Goal: Navigation & Orientation: Find specific page/section

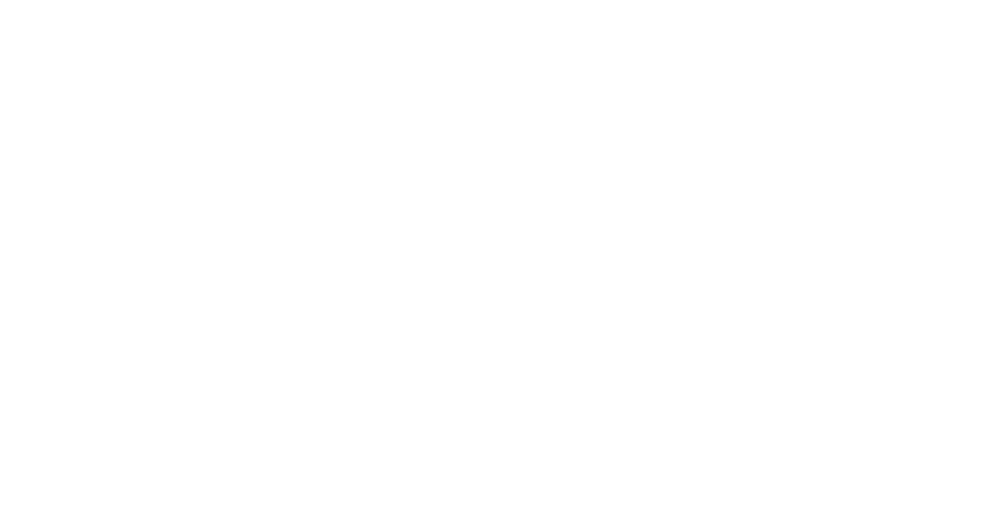
click at [333, 242] on div at bounding box center [497, 259] width 994 height 519
click at [938, 44] on div at bounding box center [497, 259] width 994 height 519
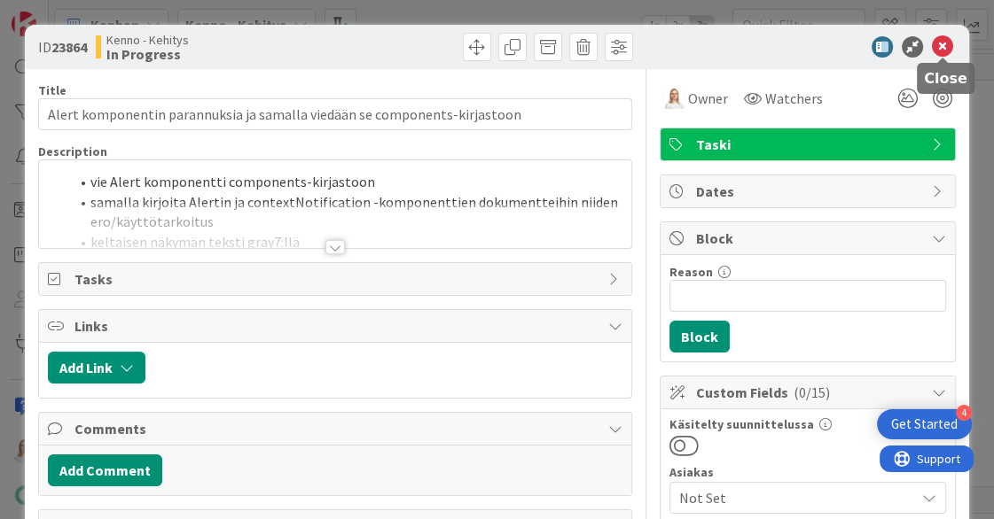
click at [940, 43] on icon at bounding box center [942, 46] width 21 height 21
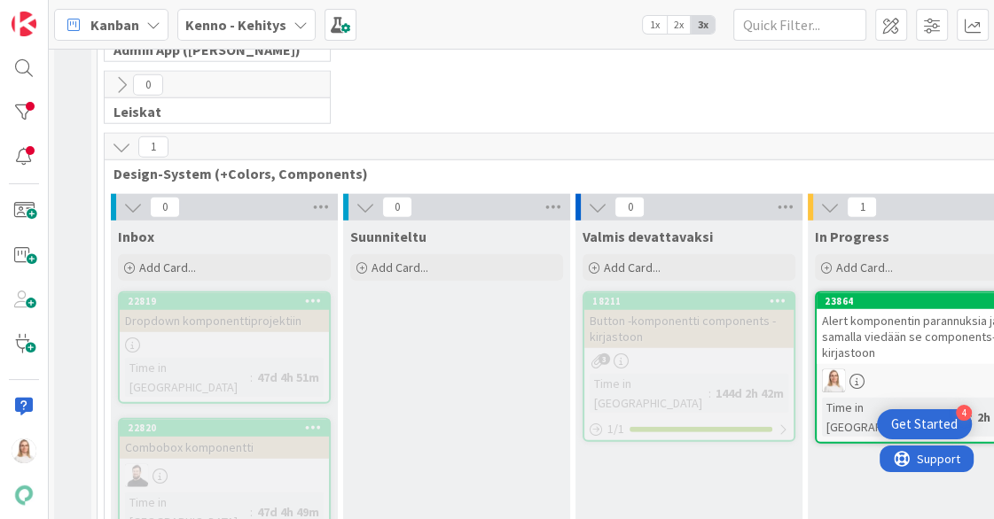
scroll to position [8529, 1]
click at [216, 421] on div "22820" at bounding box center [228, 427] width 201 height 12
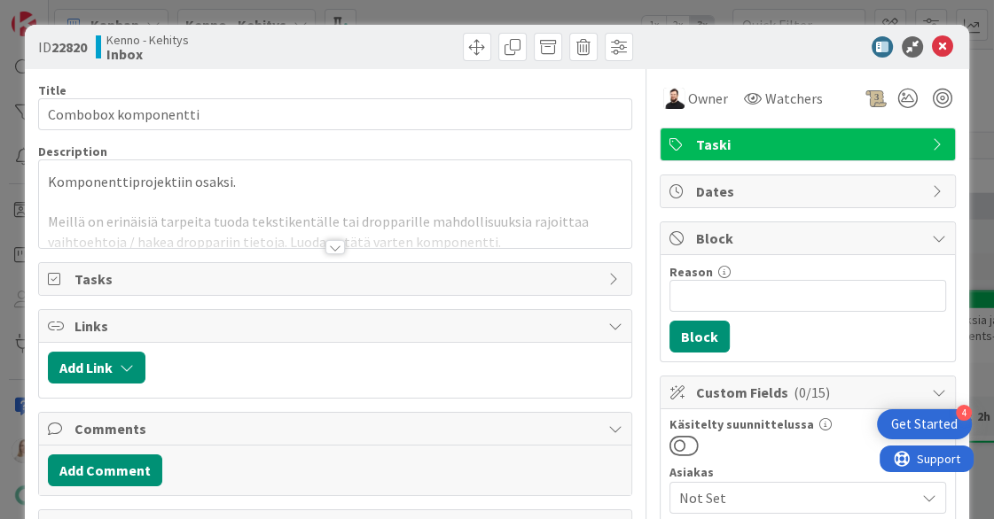
click at [339, 240] on div at bounding box center [334, 247] width 19 height 14
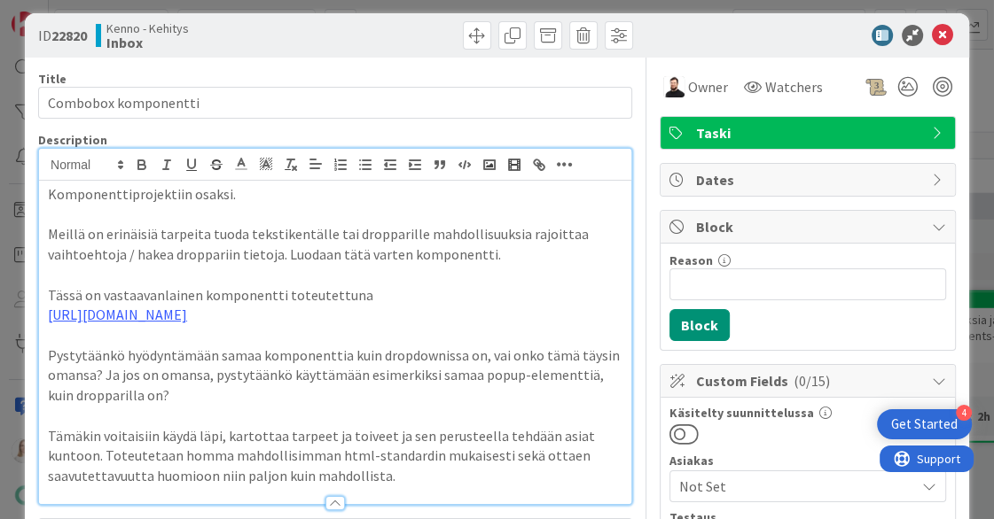
scroll to position [14, 0]
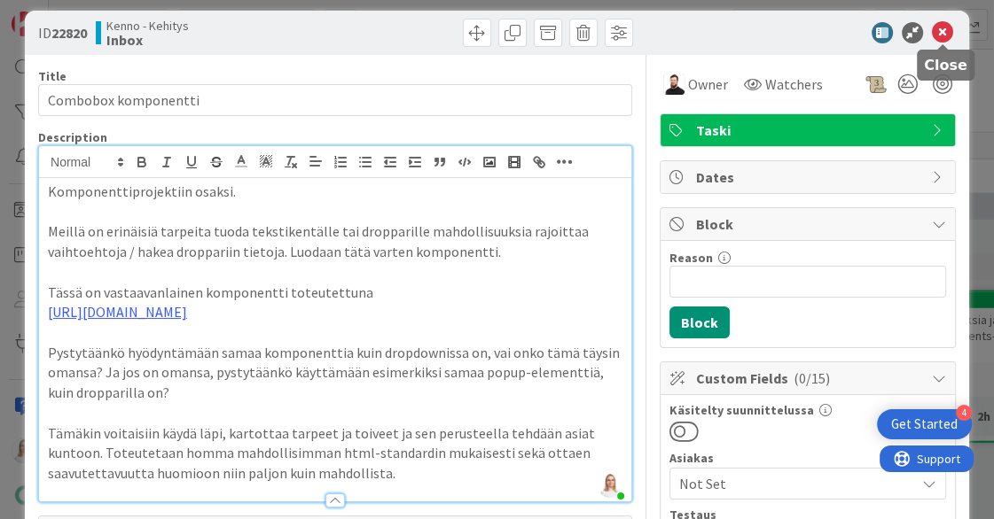
click at [938, 36] on icon at bounding box center [942, 32] width 21 height 21
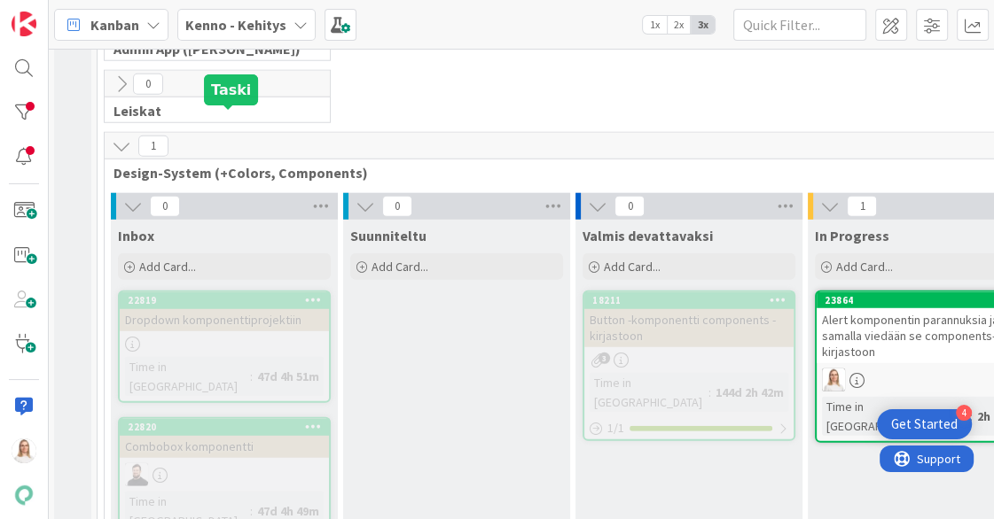
click at [220, 294] on div "22819" at bounding box center [228, 300] width 201 height 12
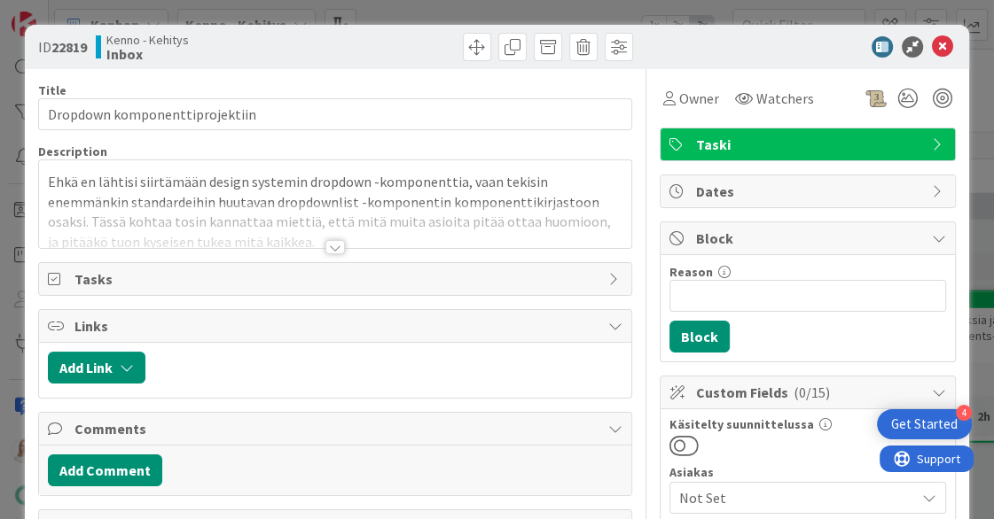
click at [331, 240] on div at bounding box center [334, 247] width 19 height 14
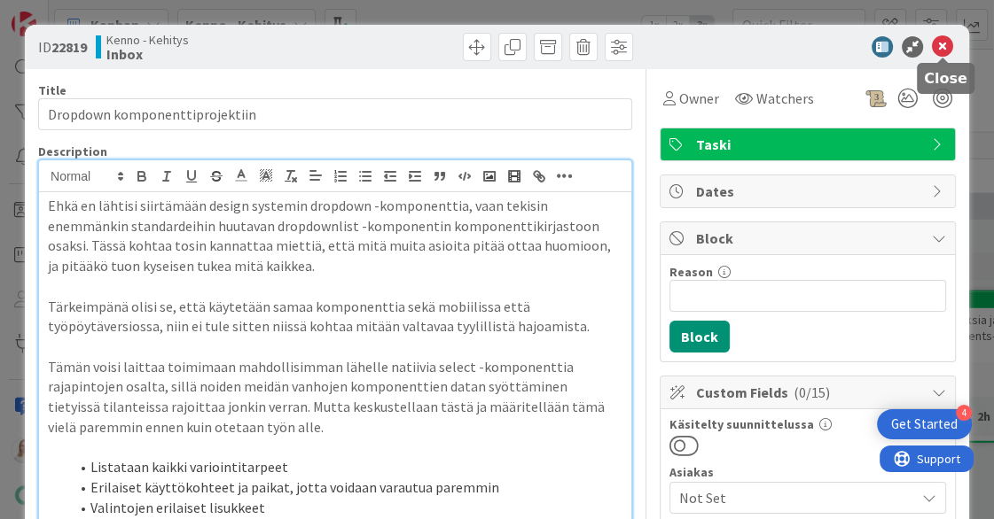
click at [936, 40] on icon at bounding box center [942, 46] width 21 height 21
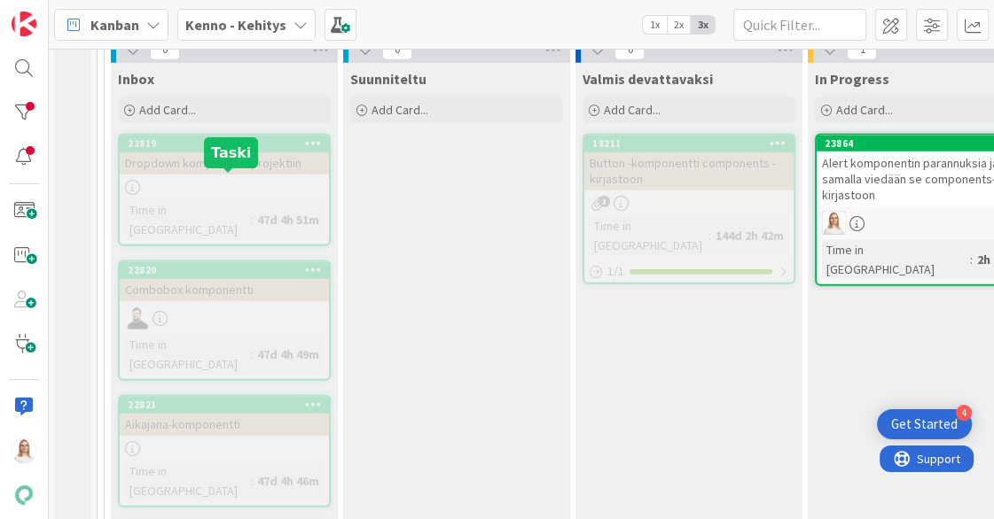
click at [199, 399] on div "22821" at bounding box center [228, 405] width 201 height 12
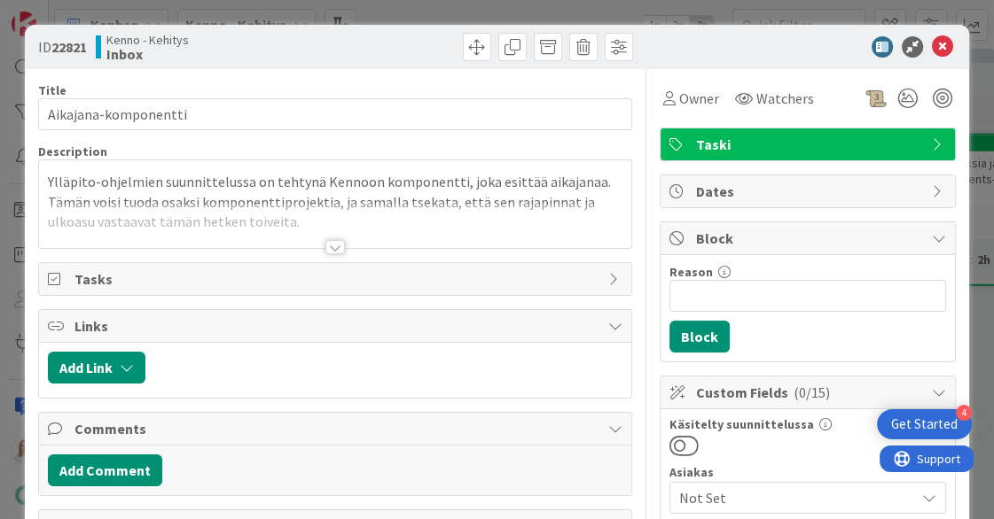
click at [333, 248] on div at bounding box center [334, 247] width 19 height 14
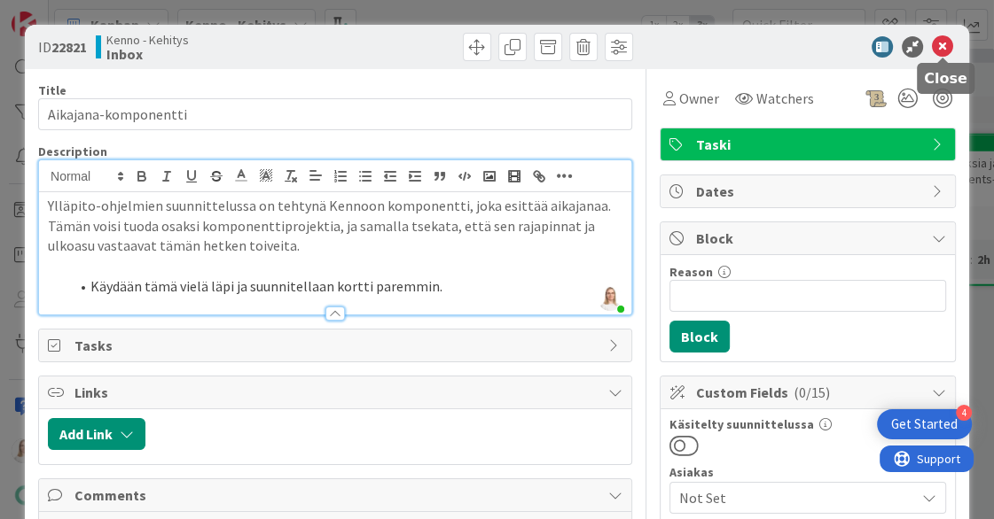
click at [938, 41] on icon at bounding box center [942, 46] width 21 height 21
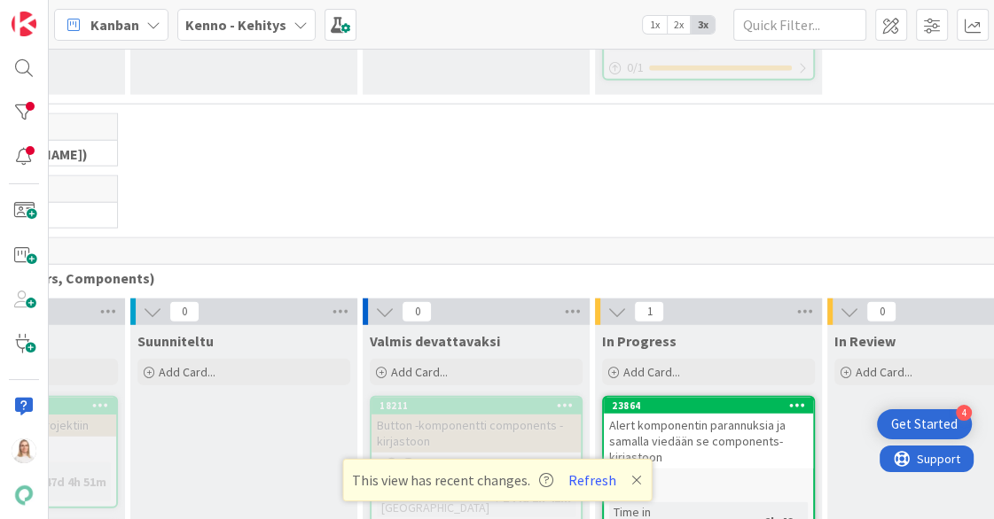
scroll to position [8423, 275]
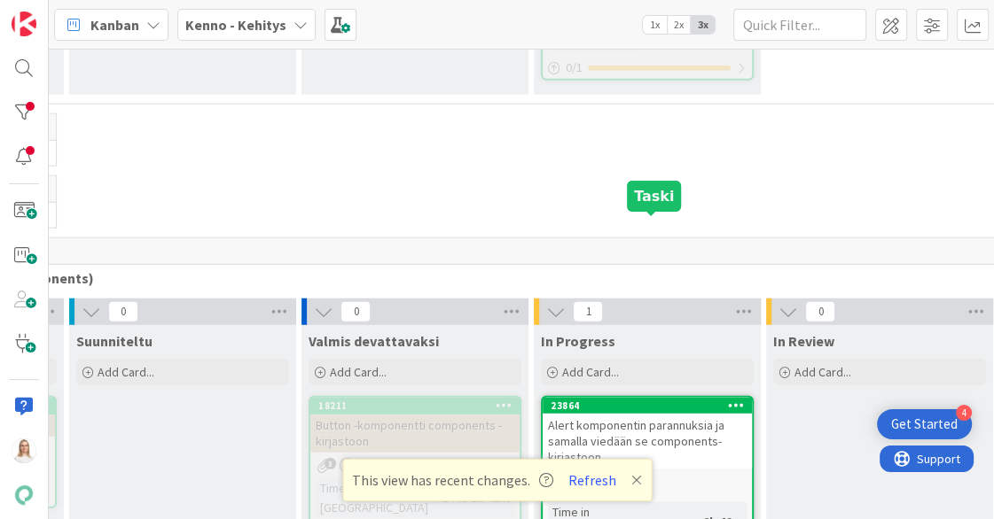
click at [634, 400] on div "23864" at bounding box center [650, 406] width 201 height 12
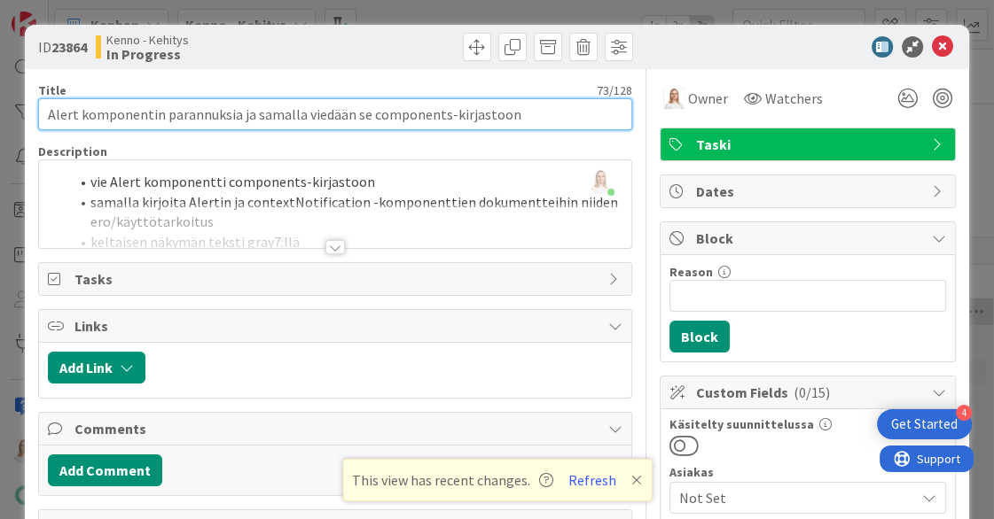
drag, startPoint x: 59, startPoint y: 113, endPoint x: 517, endPoint y: 111, distance: 457.3
click at [517, 111] on input "Alert komponentin parannuksia ja samalla viedään se components-kirjastoon" at bounding box center [335, 114] width 594 height 32
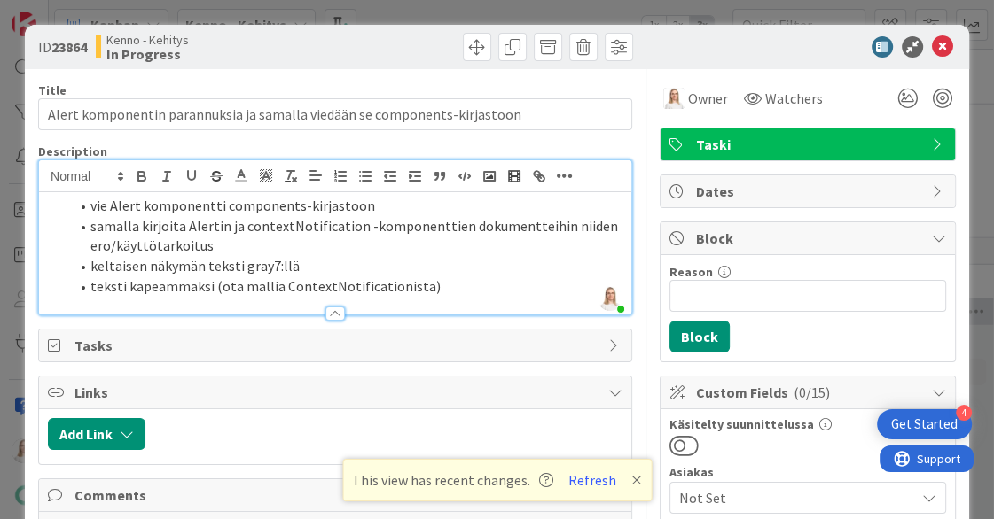
click at [75, 184] on div "Saara Lehtinen just joined vie Alert komponentti components-kirjastoon samalla …" at bounding box center [335, 237] width 592 height 154
click at [90, 205] on span at bounding box center [90, 206] width 0 height 20
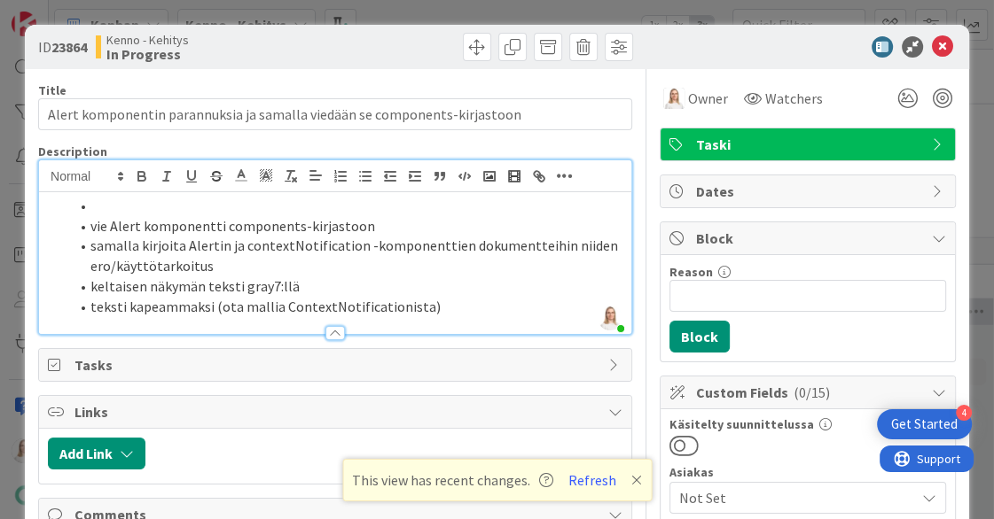
click at [92, 207] on li at bounding box center [345, 206] width 553 height 20
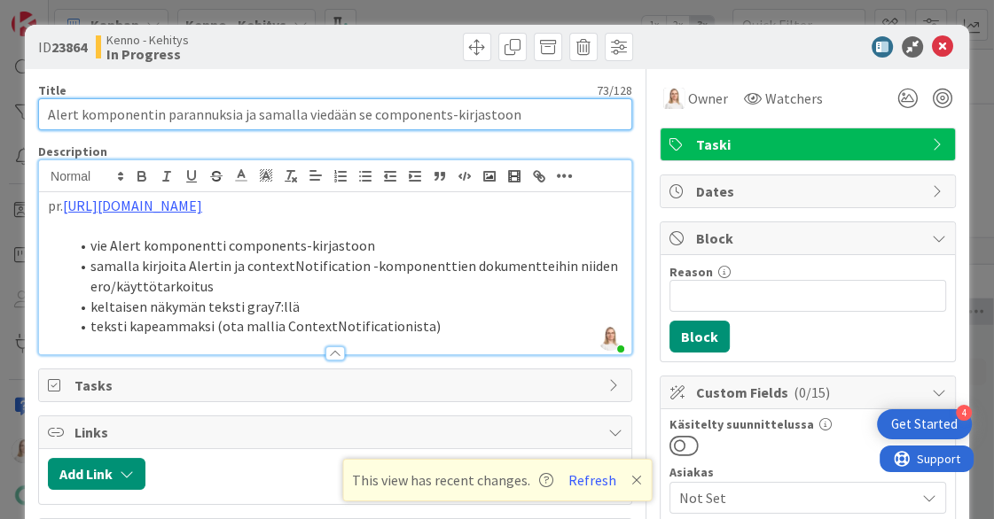
drag, startPoint x: 47, startPoint y: 113, endPoint x: 524, endPoint y: 113, distance: 476.8
click at [524, 113] on input "Alert komponentin parannuksia ja samalla viedään se components-kirjastoon" at bounding box center [335, 114] width 594 height 32
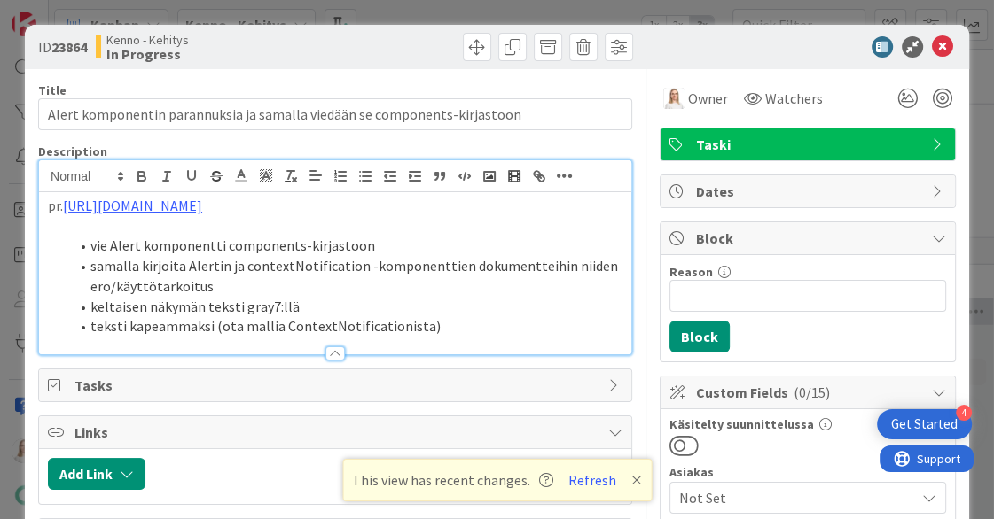
click at [293, 59] on div "Kenno - Kehitys In Progress" at bounding box center [213, 47] width 235 height 28
click at [743, 145] on span "Taski" at bounding box center [809, 144] width 227 height 21
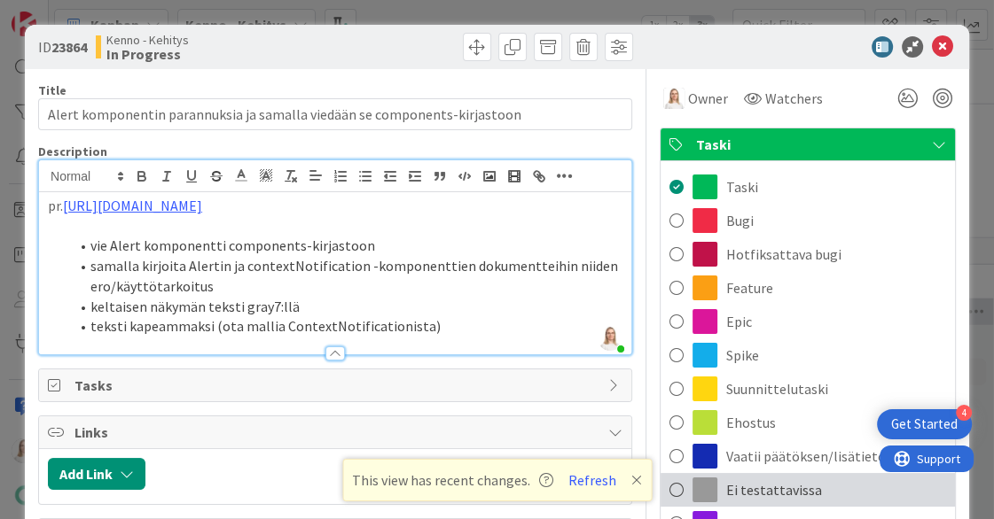
click at [784, 479] on span "Ei testattavissa" at bounding box center [774, 489] width 96 height 21
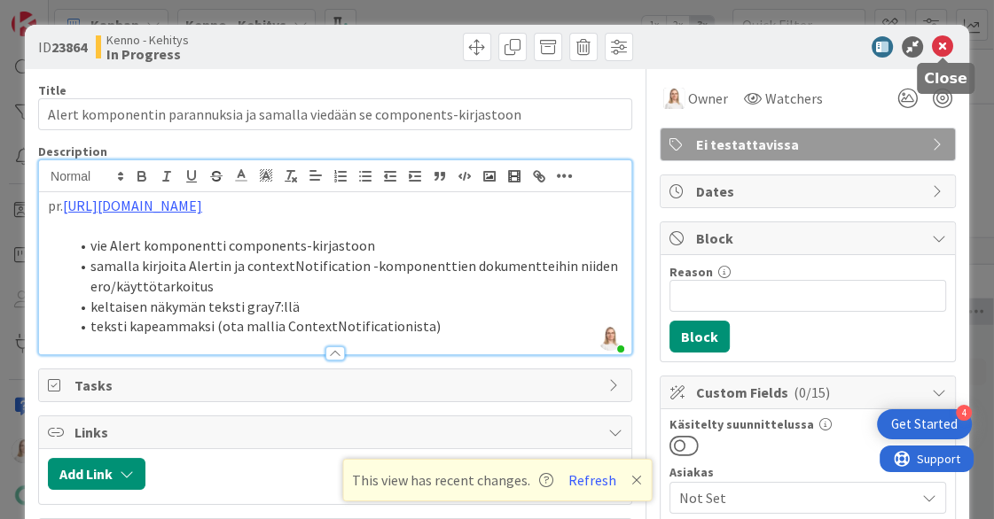
click at [943, 45] on icon at bounding box center [942, 46] width 21 height 21
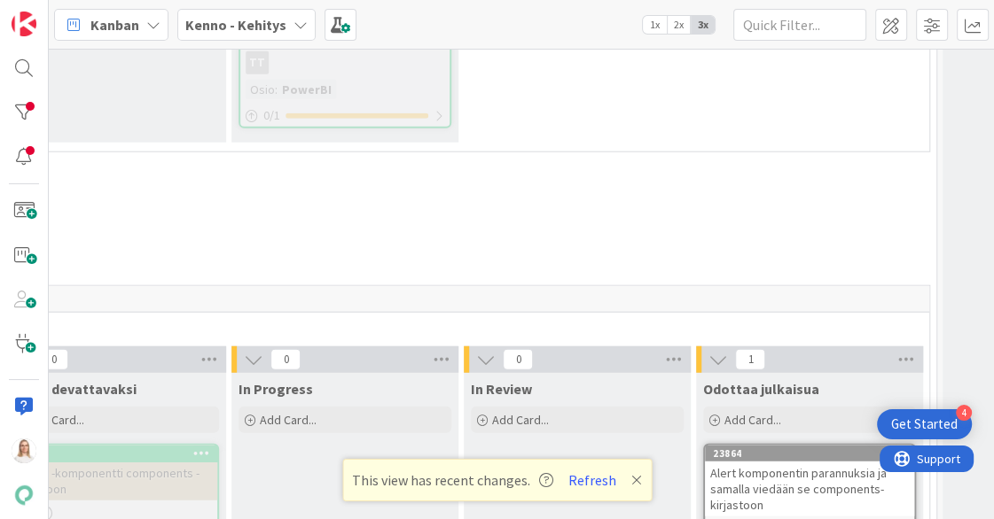
scroll to position [8376, 582]
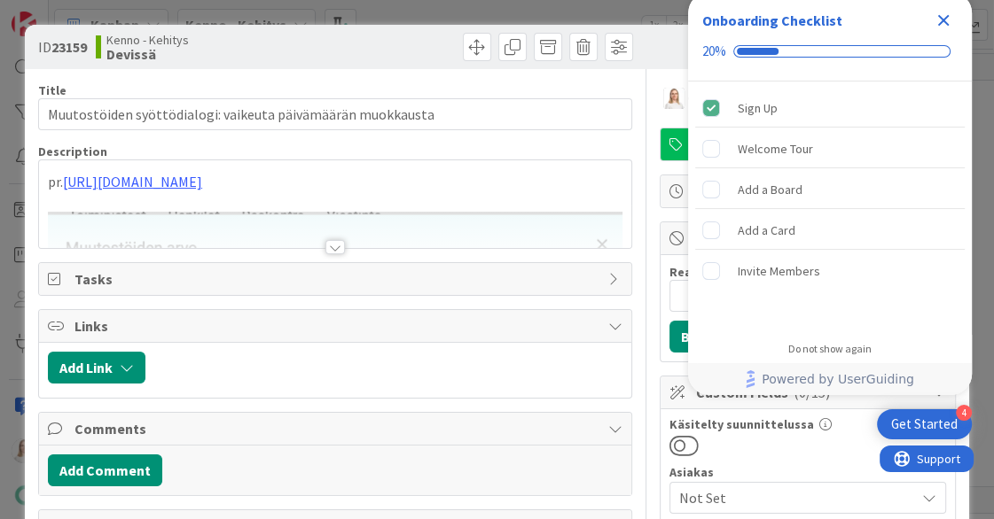
click at [942, 19] on icon "Close Checklist" at bounding box center [944, 21] width 12 height 12
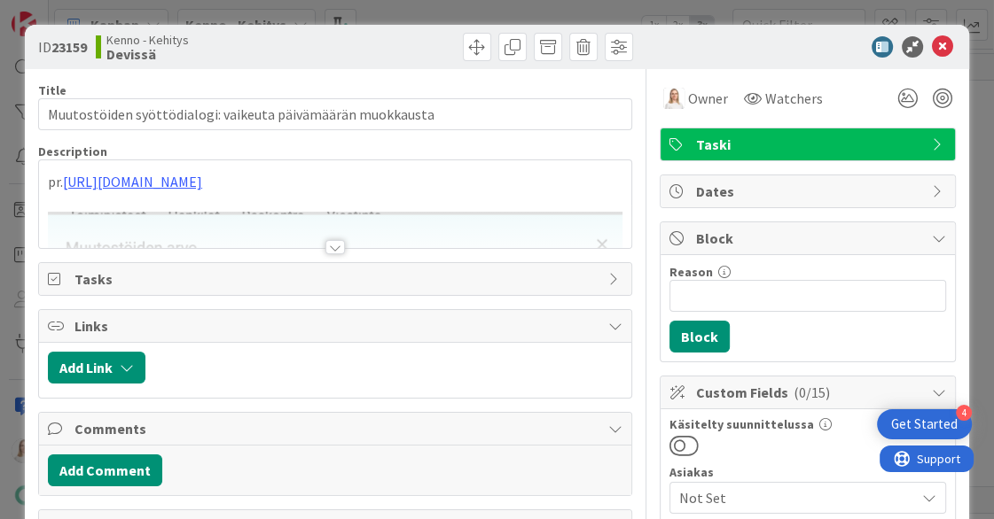
click at [333, 244] on div at bounding box center [334, 247] width 19 height 14
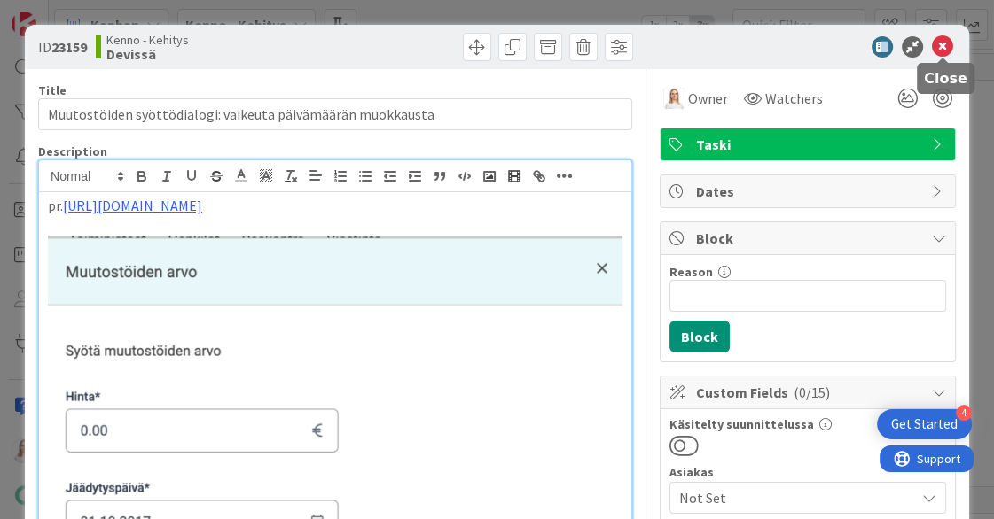
click at [943, 46] on icon at bounding box center [942, 46] width 21 height 21
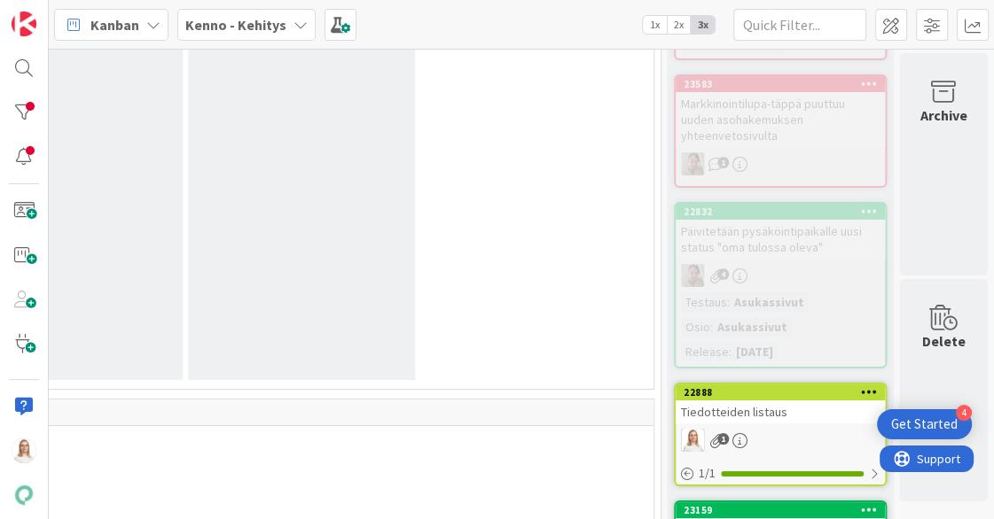
scroll to position [5096, 853]
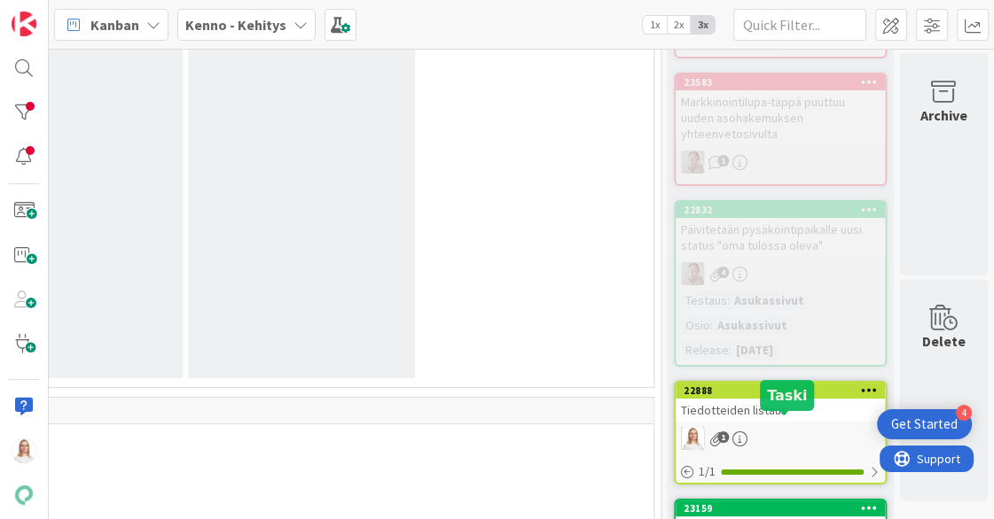
click at [755, 503] on div "23159" at bounding box center [783, 509] width 201 height 12
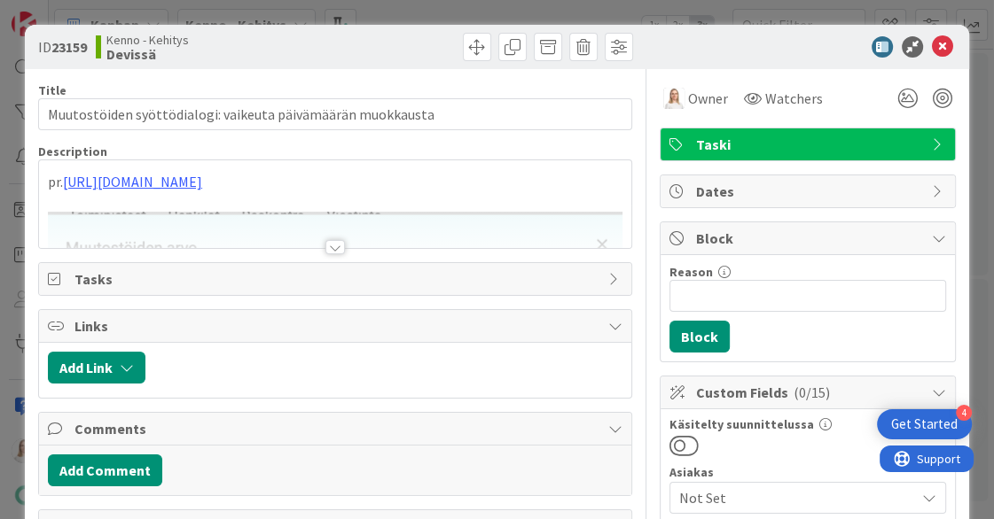
click at [334, 241] on div at bounding box center [334, 247] width 19 height 14
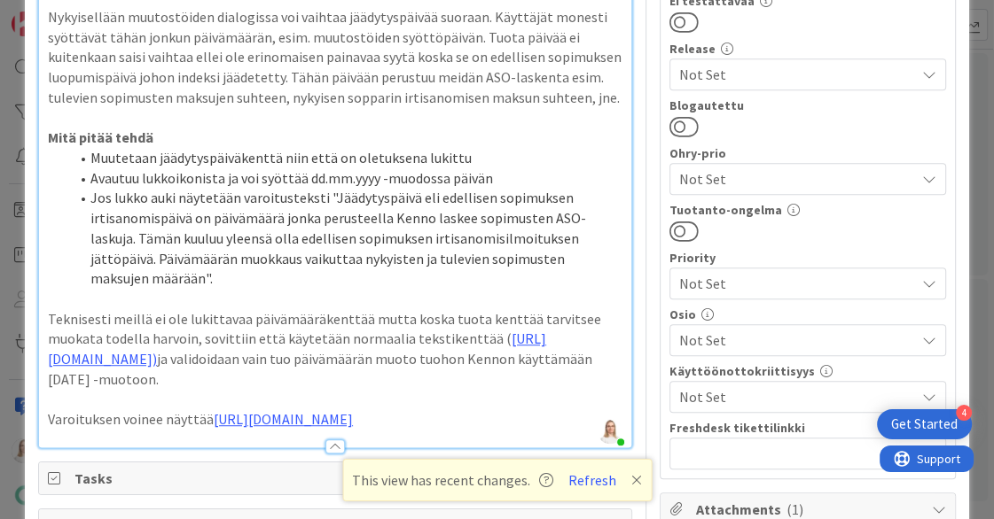
scroll to position [741, 0]
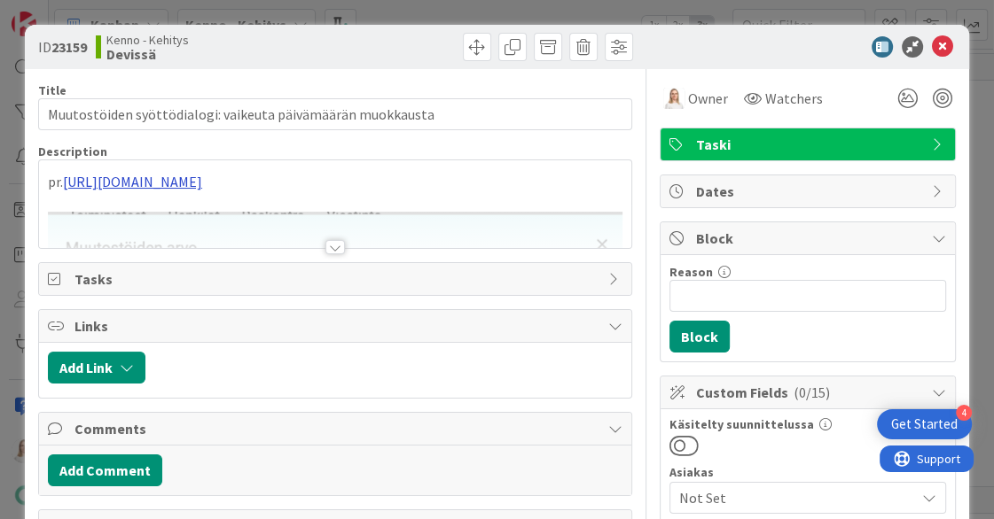
click at [202, 184] on link "[URL][DOMAIN_NAME]" at bounding box center [132, 182] width 139 height 18
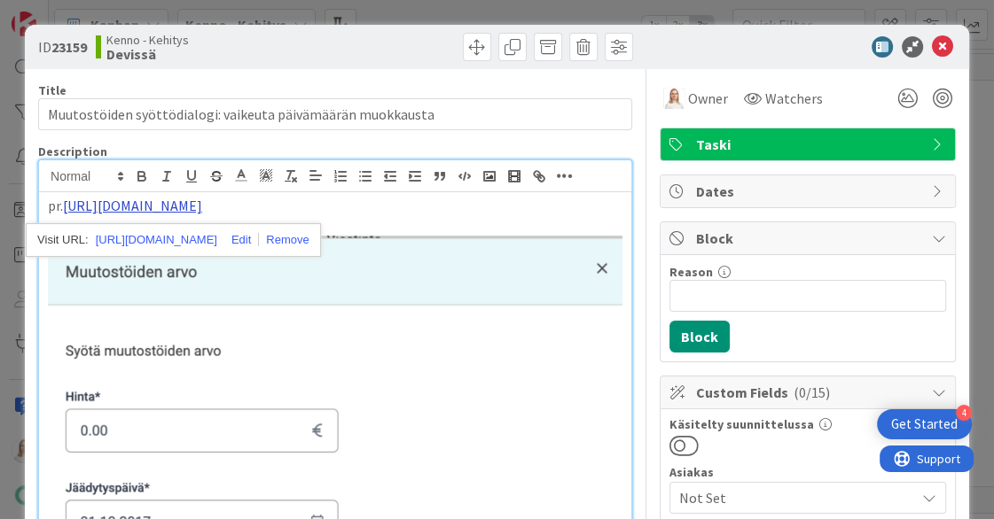
click at [202, 201] on link "https://github.com/pandiafi/kenno/pull/8651" at bounding box center [132, 206] width 139 height 18
click at [217, 233] on link "https://github.com/pandiafi/kenno/pull/8651" at bounding box center [156, 240] width 121 height 23
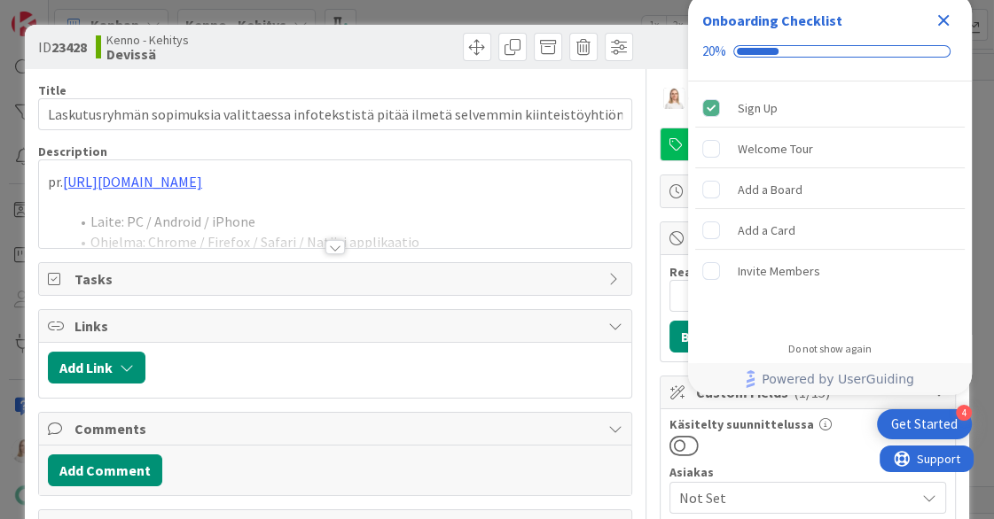
click at [941, 18] on icon "Close Checklist" at bounding box center [944, 21] width 12 height 12
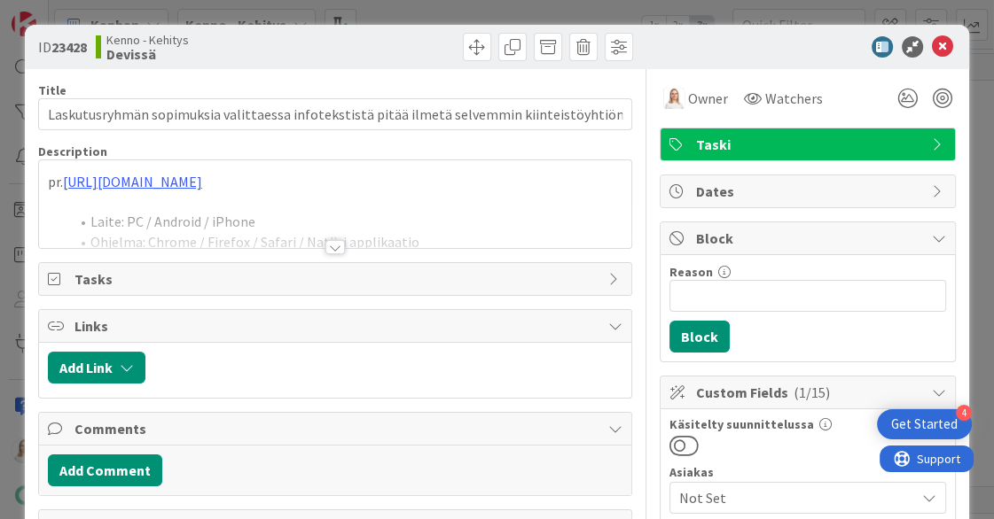
click at [332, 242] on div at bounding box center [334, 247] width 19 height 14
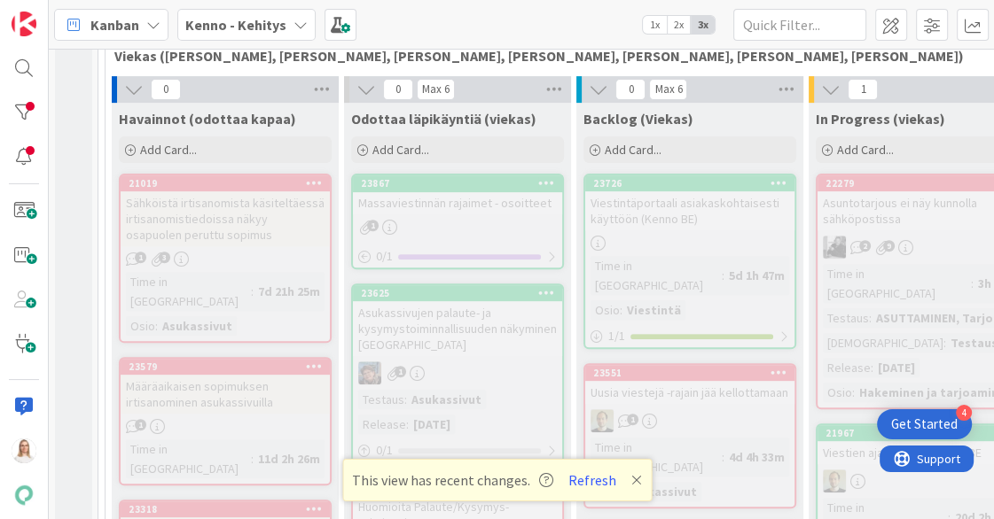
scroll to position [472, 0]
click at [475, 183] on div "23867" at bounding box center [461, 183] width 201 height 12
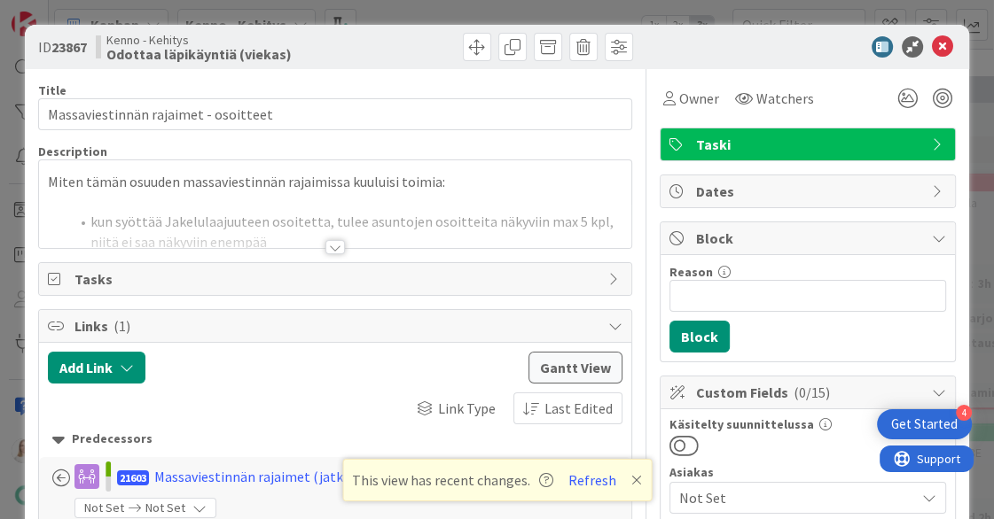
click at [330, 248] on div at bounding box center [334, 247] width 19 height 14
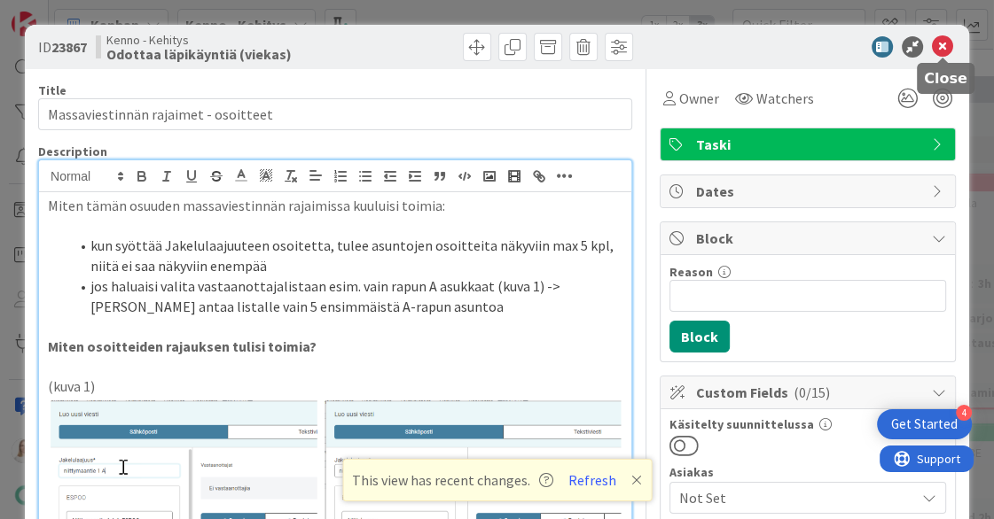
click at [944, 44] on icon at bounding box center [942, 46] width 21 height 21
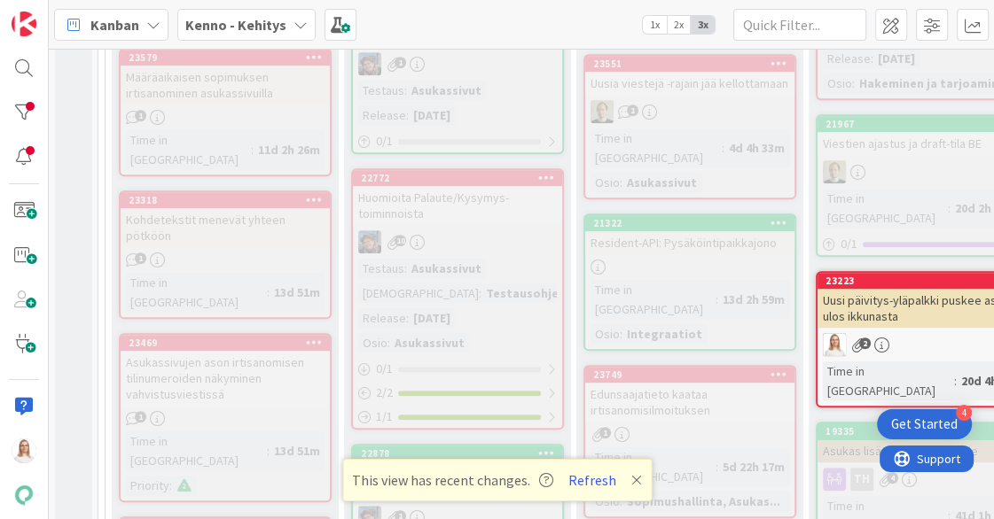
scroll to position [784, 0]
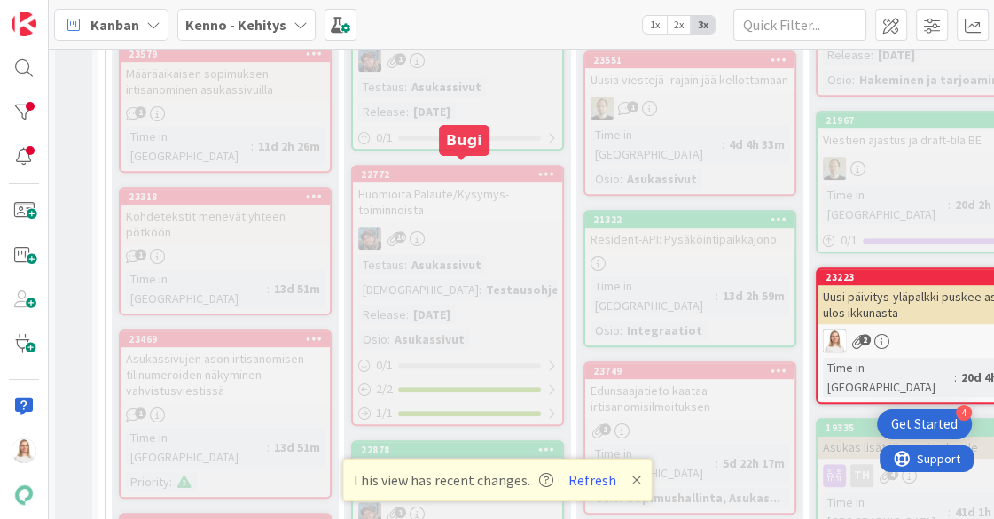
click at [468, 169] on div "22772" at bounding box center [461, 174] width 201 height 12
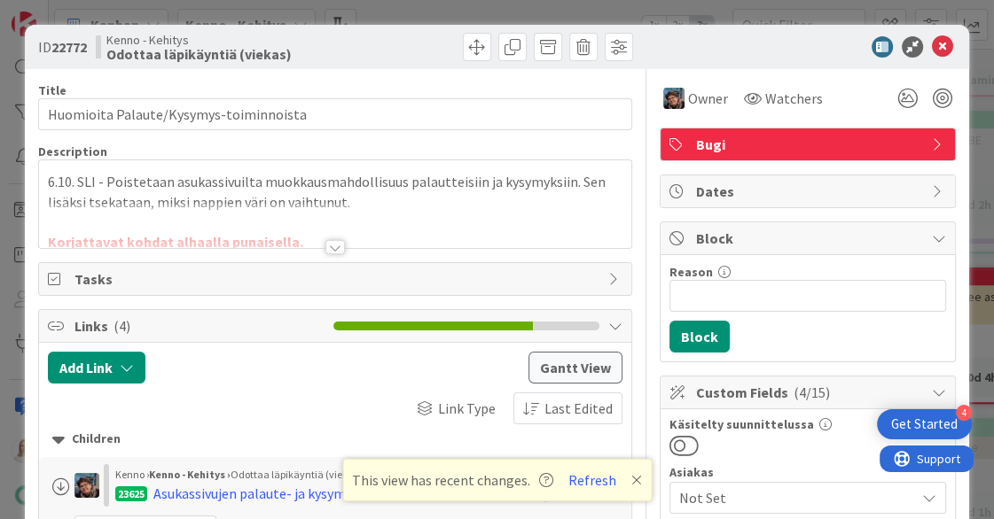
click at [347, 245] on div at bounding box center [335, 225] width 592 height 45
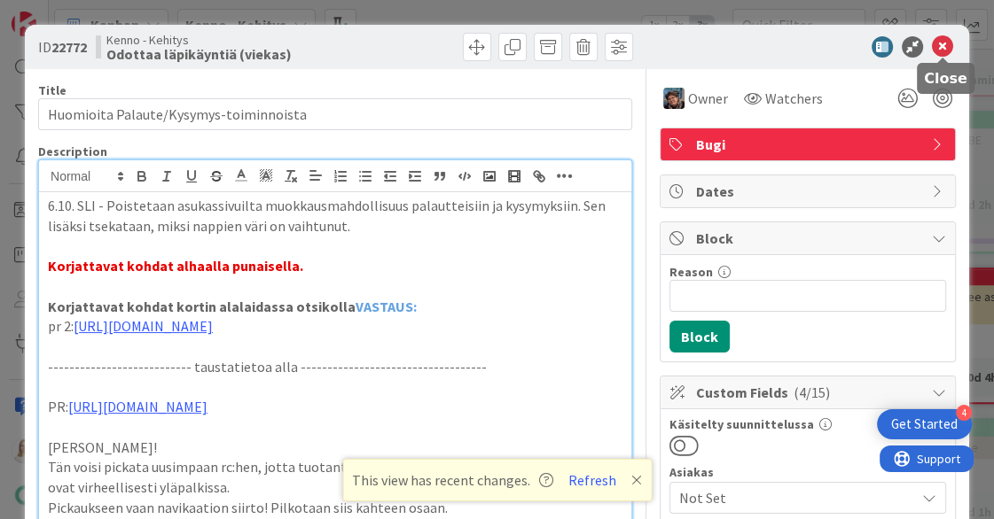
click at [941, 43] on icon at bounding box center [942, 46] width 21 height 21
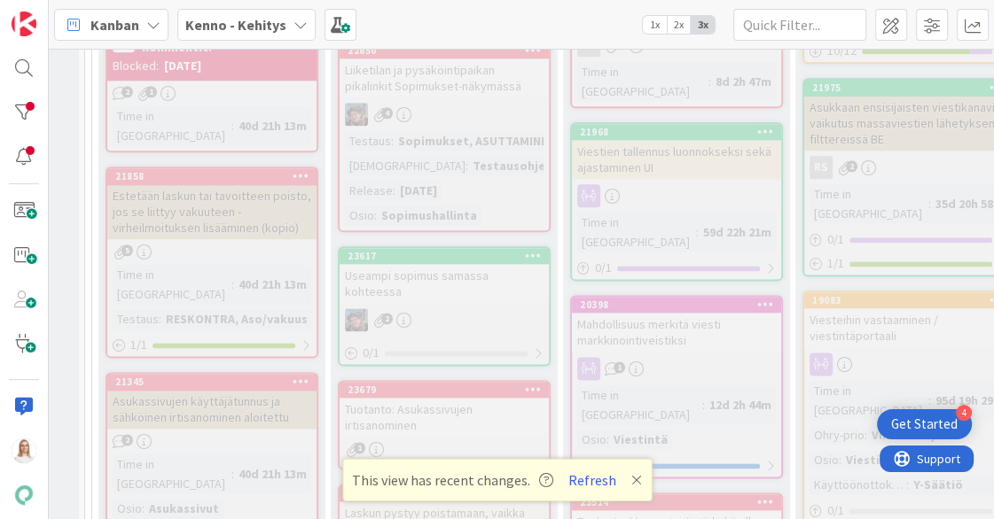
scroll to position [1653, 13]
click at [681, 495] on div "23514" at bounding box center [680, 501] width 201 height 12
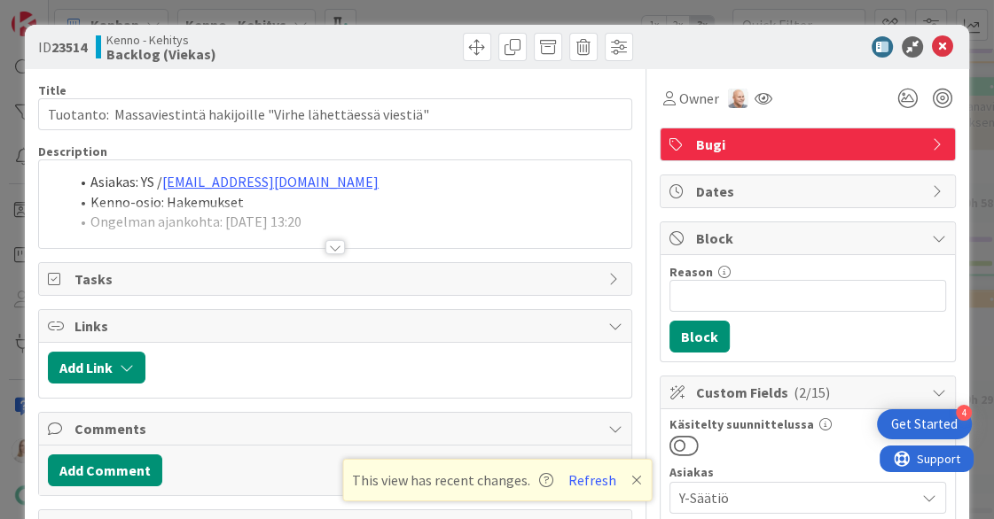
click at [333, 243] on div at bounding box center [334, 247] width 19 height 14
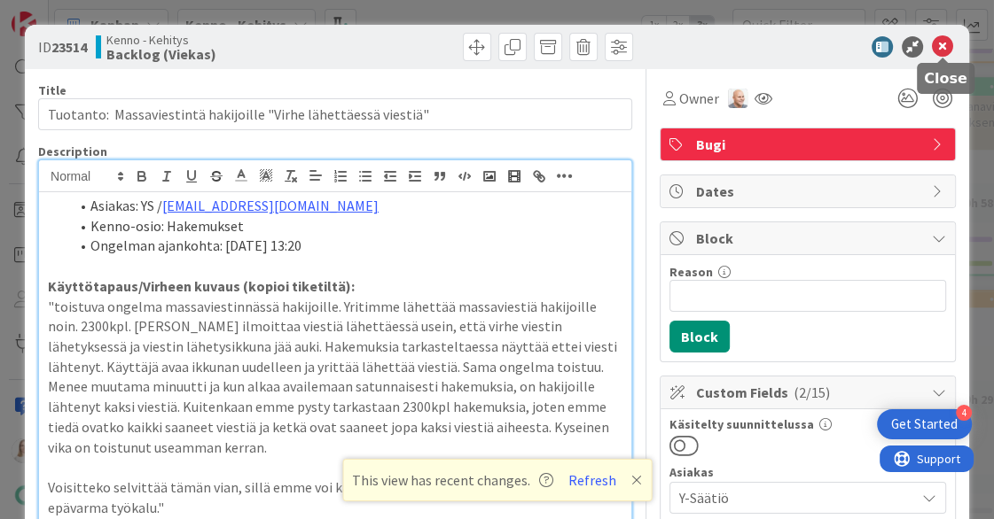
click at [947, 45] on icon at bounding box center [942, 46] width 21 height 21
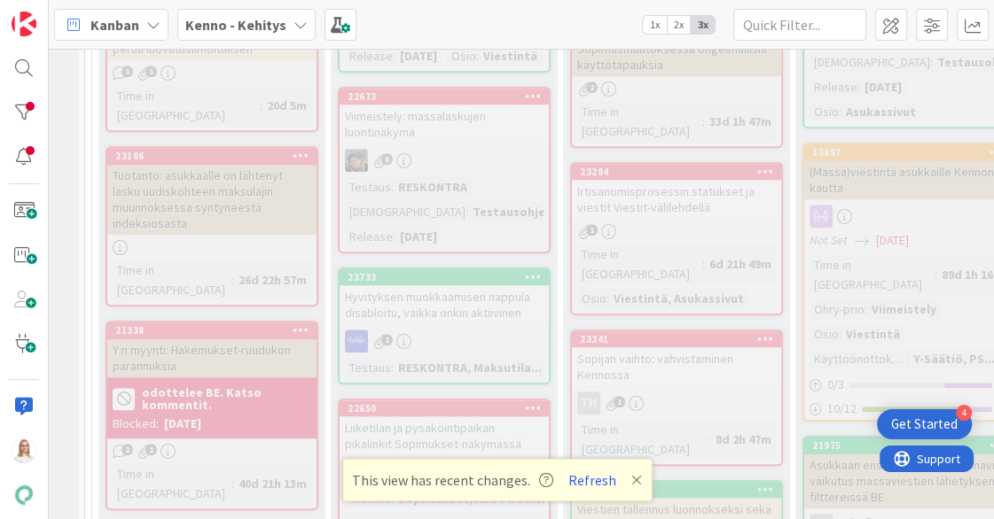
scroll to position [1293, 13]
click at [455, 285] on div "23733" at bounding box center [447, 278] width 201 height 12
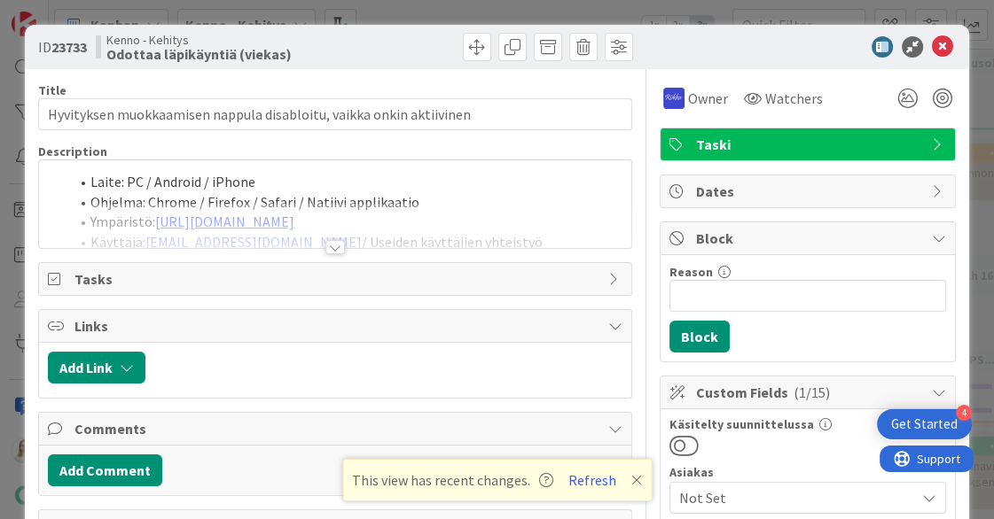
click at [338, 245] on div at bounding box center [334, 247] width 19 height 14
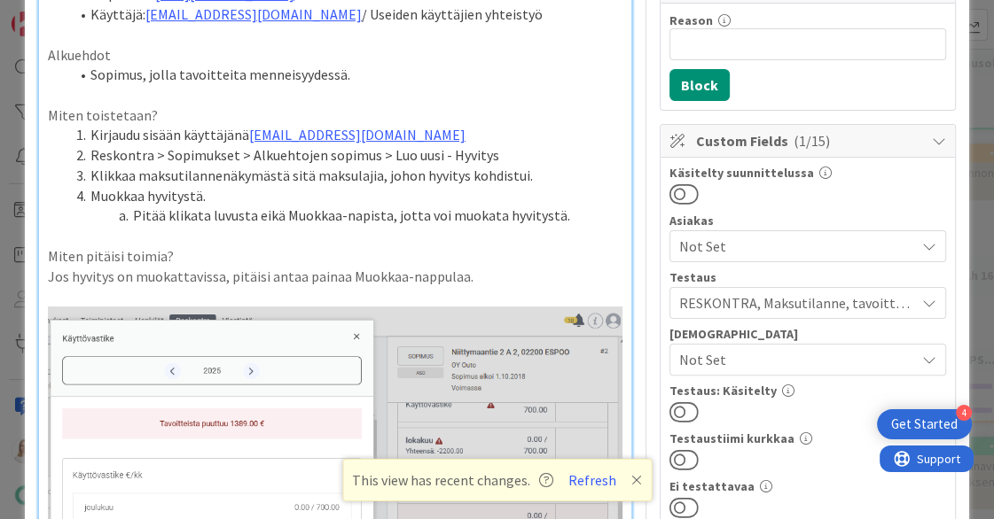
scroll to position [239, 0]
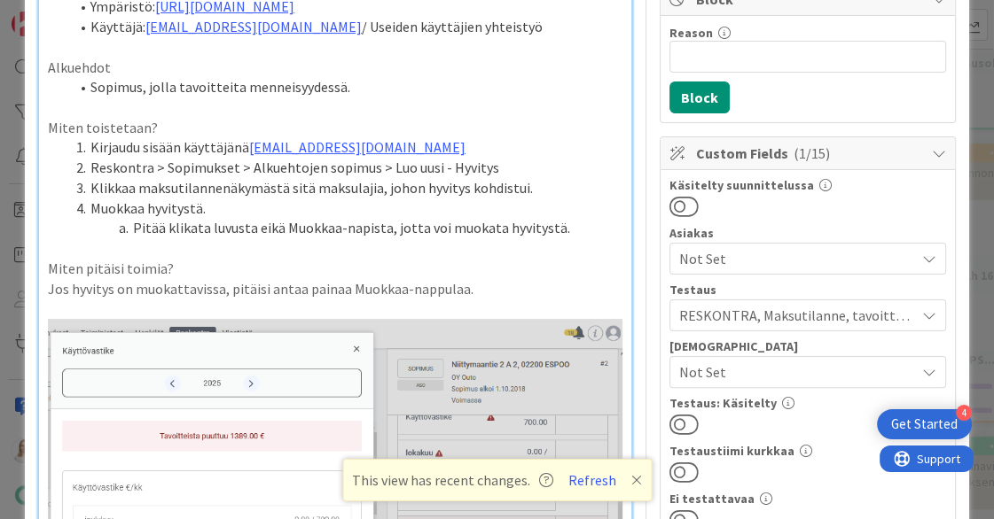
click at [631, 479] on icon at bounding box center [636, 480] width 11 height 14
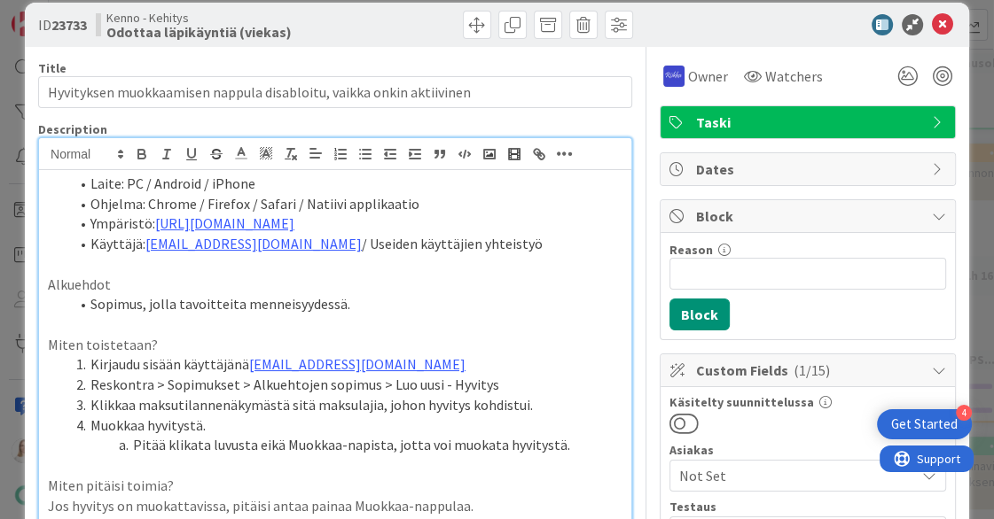
scroll to position [0, 0]
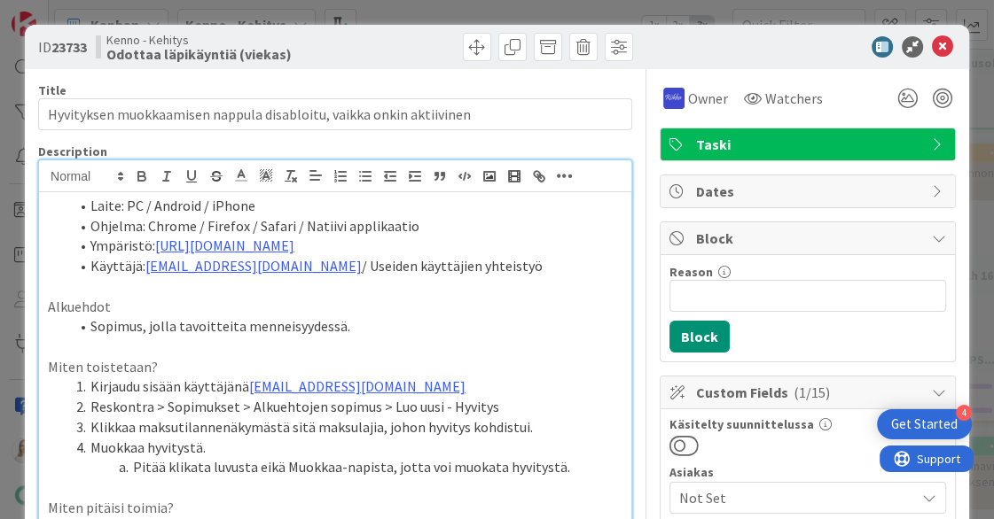
click at [943, 48] on icon at bounding box center [942, 46] width 21 height 21
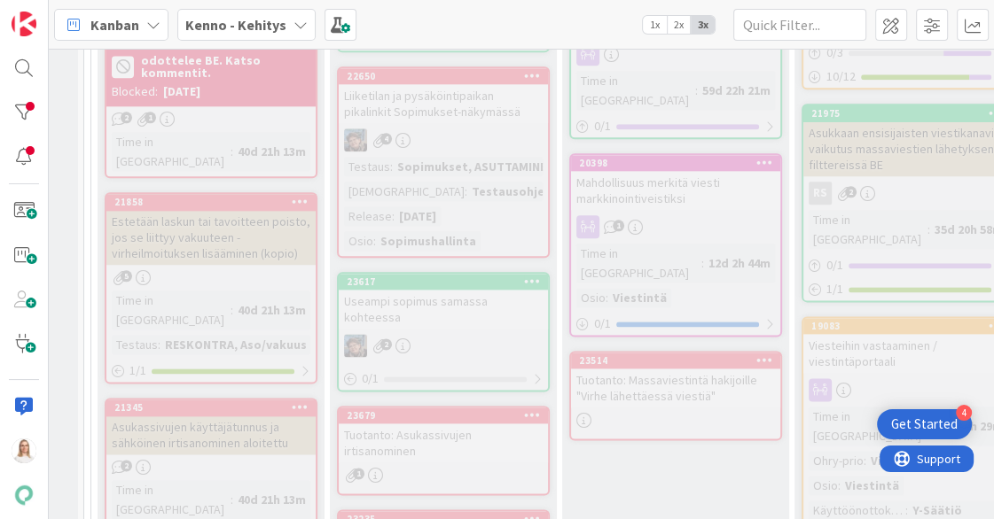
scroll to position [1658, 14]
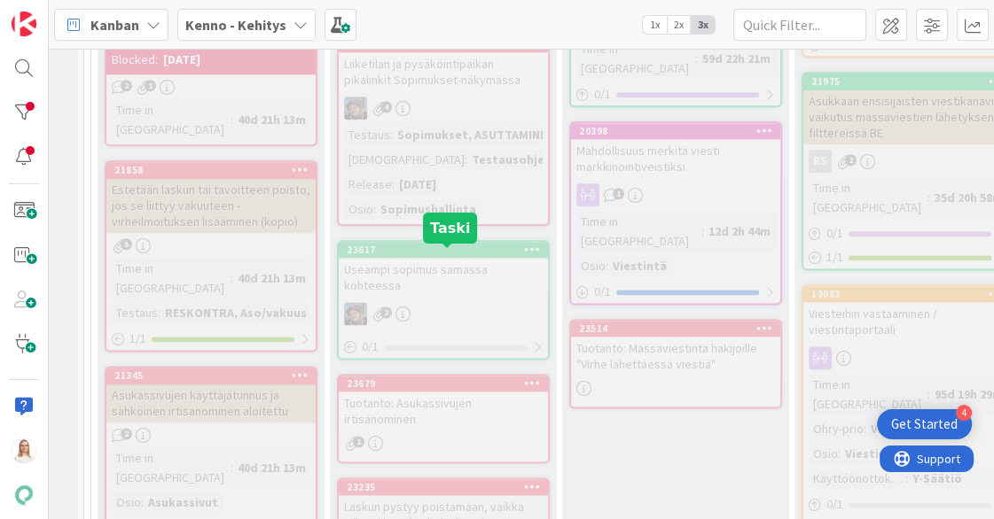
click at [447, 256] on div "23617" at bounding box center [447, 250] width 201 height 12
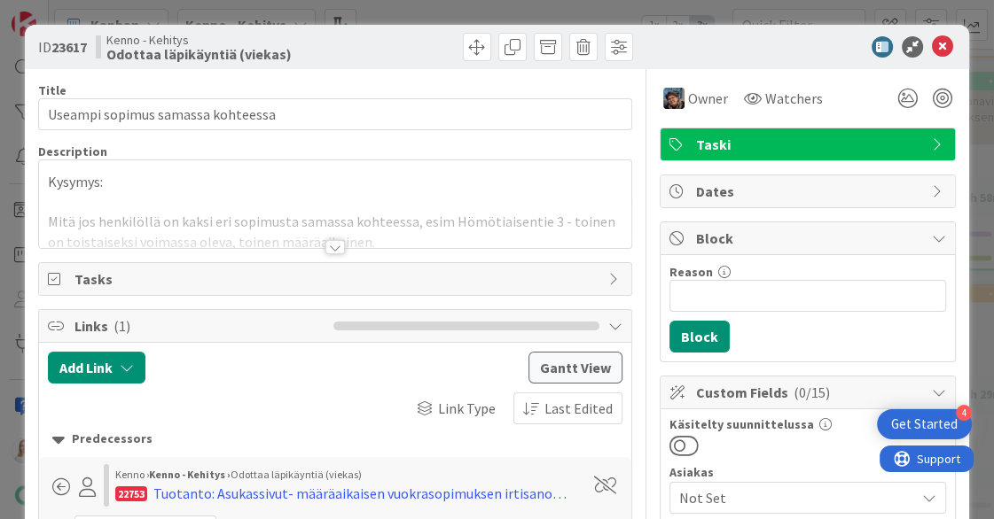
click at [333, 248] on div at bounding box center [334, 247] width 19 height 14
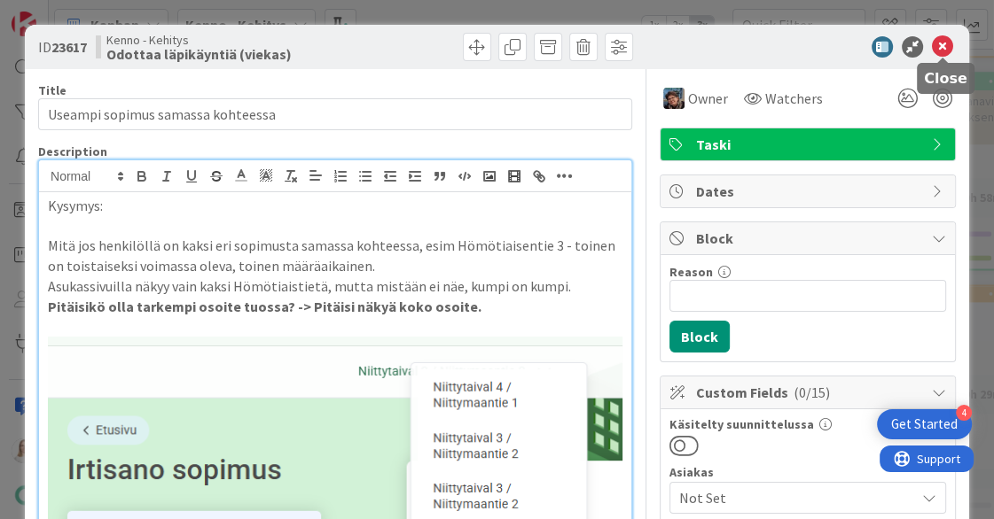
click at [936, 44] on icon at bounding box center [942, 46] width 21 height 21
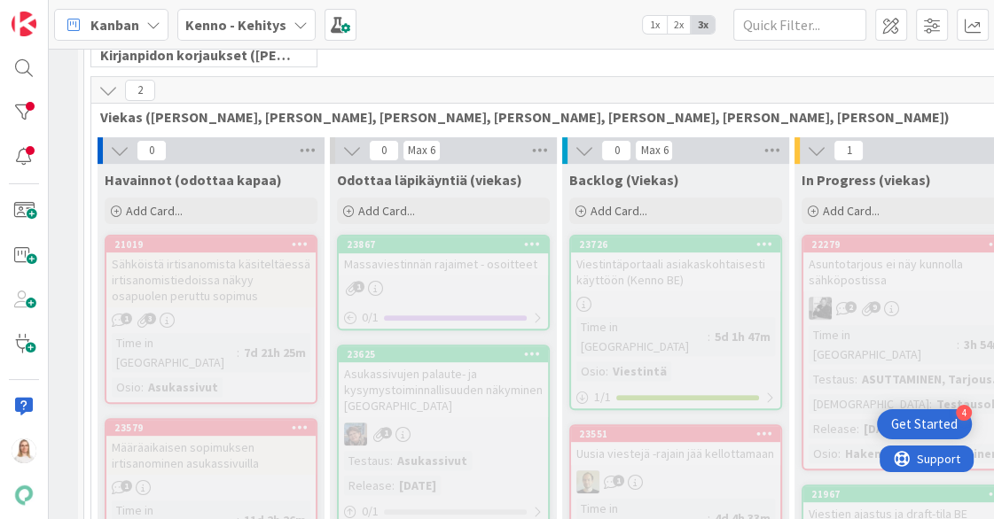
scroll to position [411, 14]
click at [427, 242] on div "23867" at bounding box center [447, 244] width 201 height 12
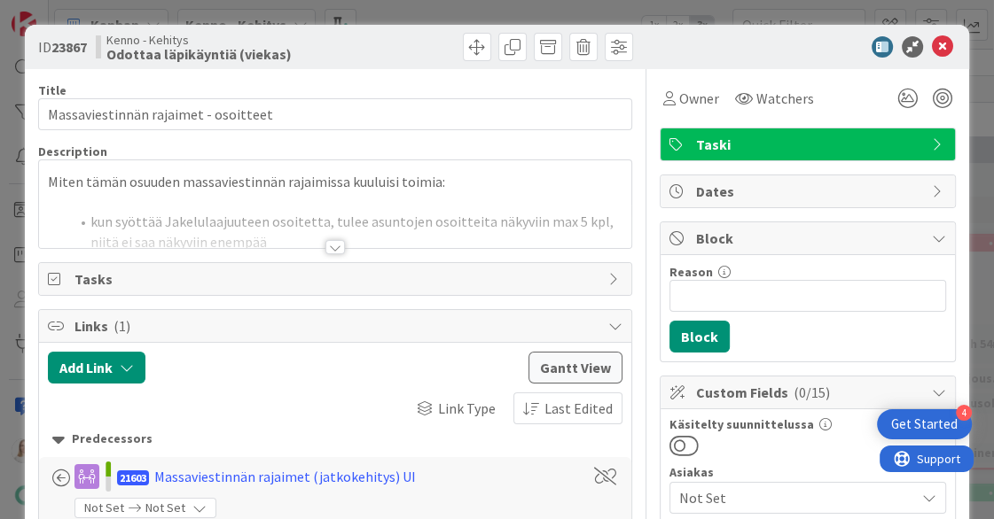
click at [335, 244] on div at bounding box center [334, 247] width 19 height 14
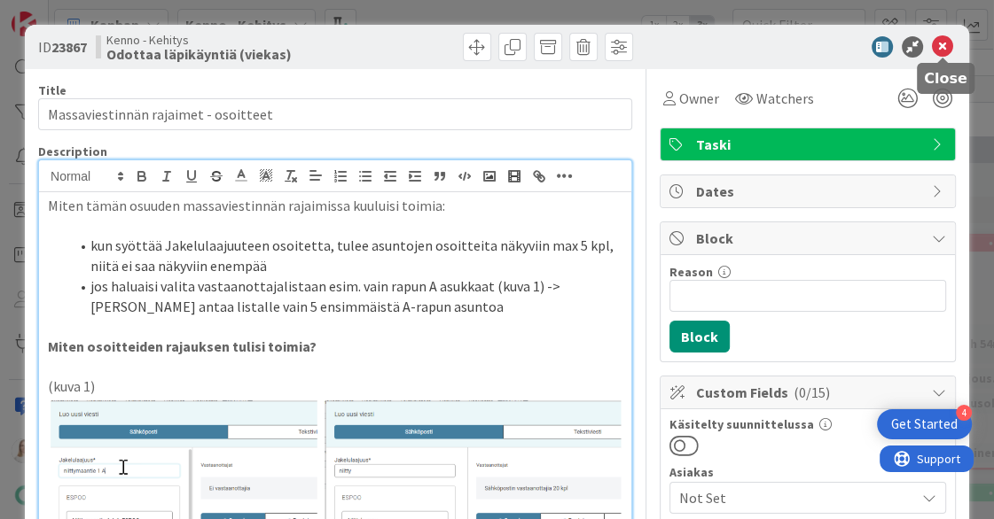
click at [942, 48] on icon at bounding box center [942, 46] width 21 height 21
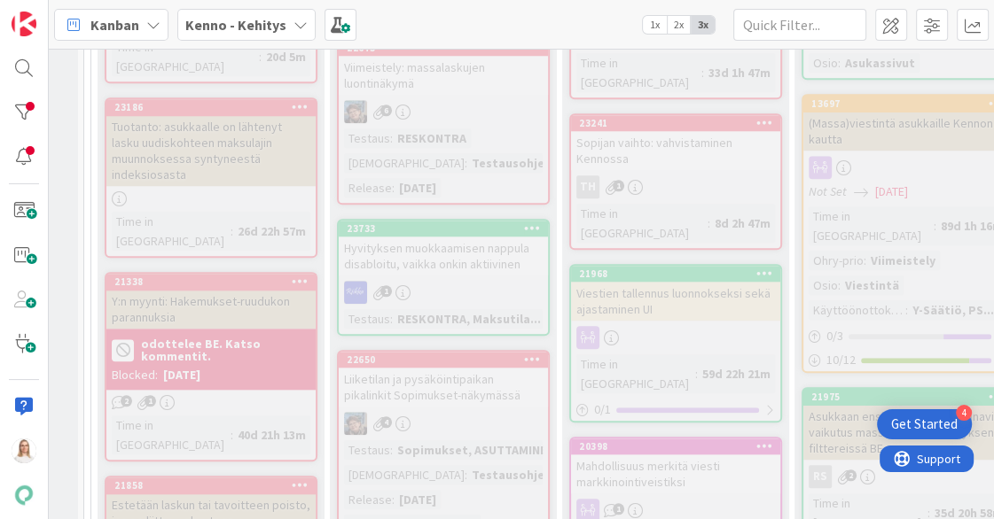
scroll to position [1344, 14]
click at [478, 234] on div "23733" at bounding box center [447, 228] width 201 height 12
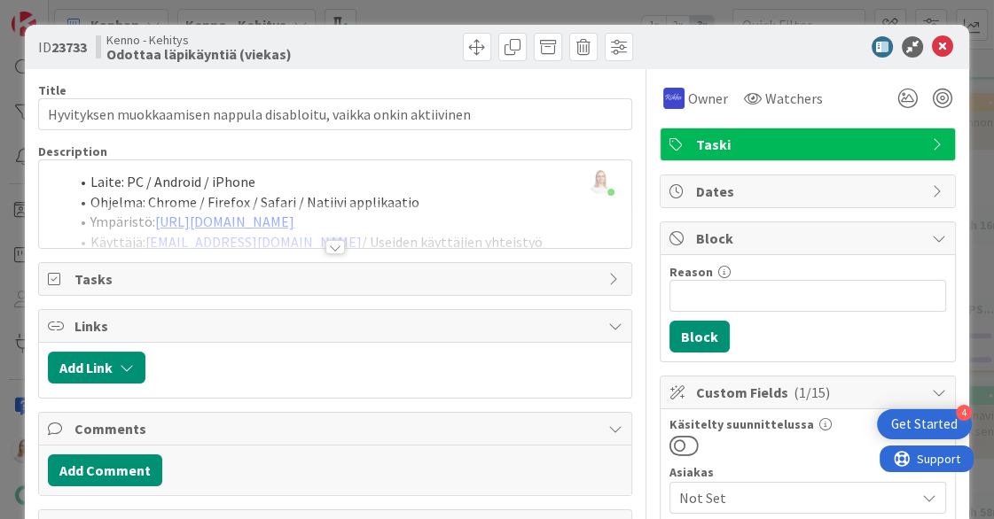
click at [339, 244] on div at bounding box center [334, 247] width 19 height 14
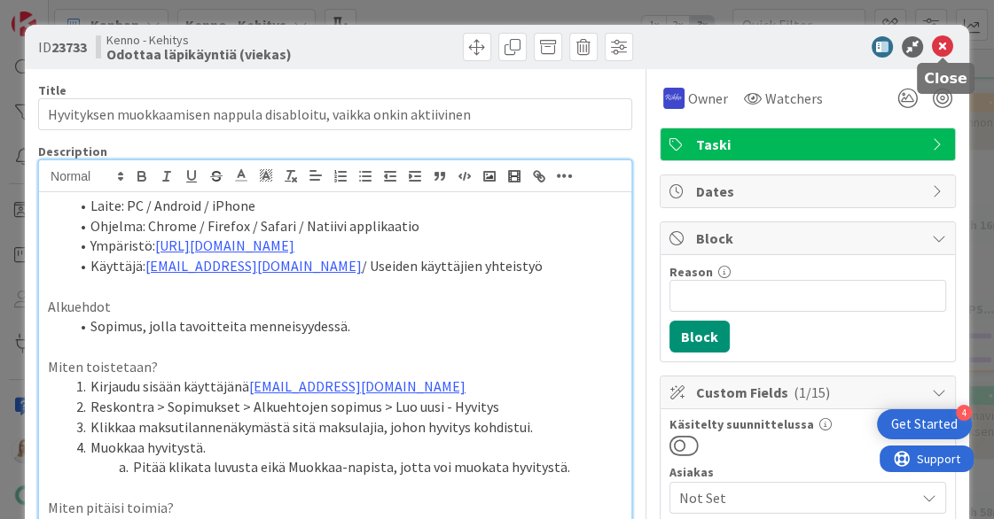
click at [945, 48] on icon at bounding box center [942, 46] width 21 height 21
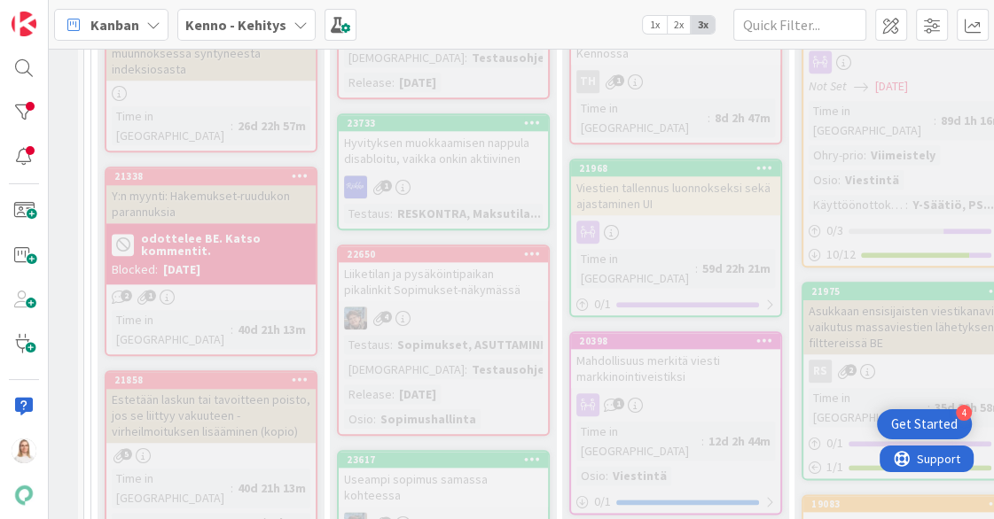
scroll to position [1450, 14]
click at [474, 128] on div "23733" at bounding box center [447, 121] width 201 height 12
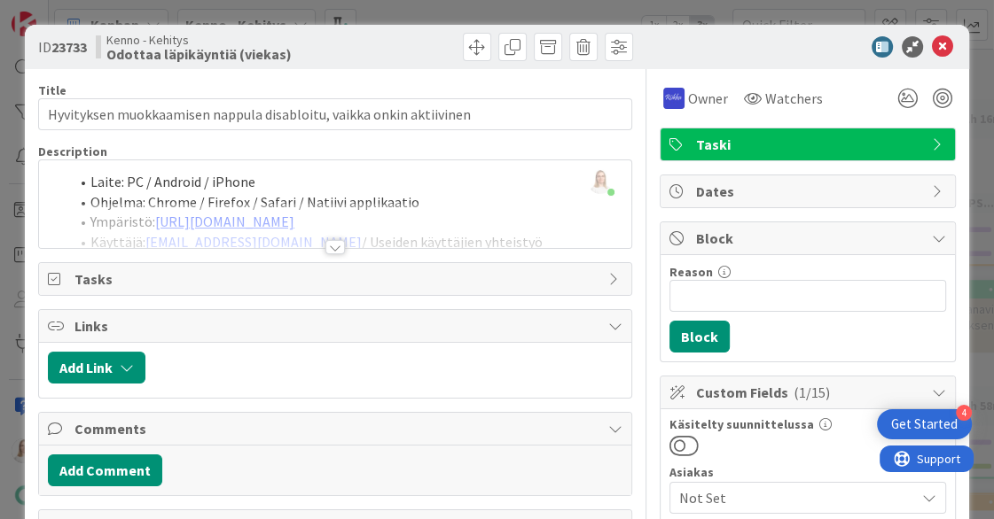
click at [335, 243] on div at bounding box center [334, 247] width 19 height 14
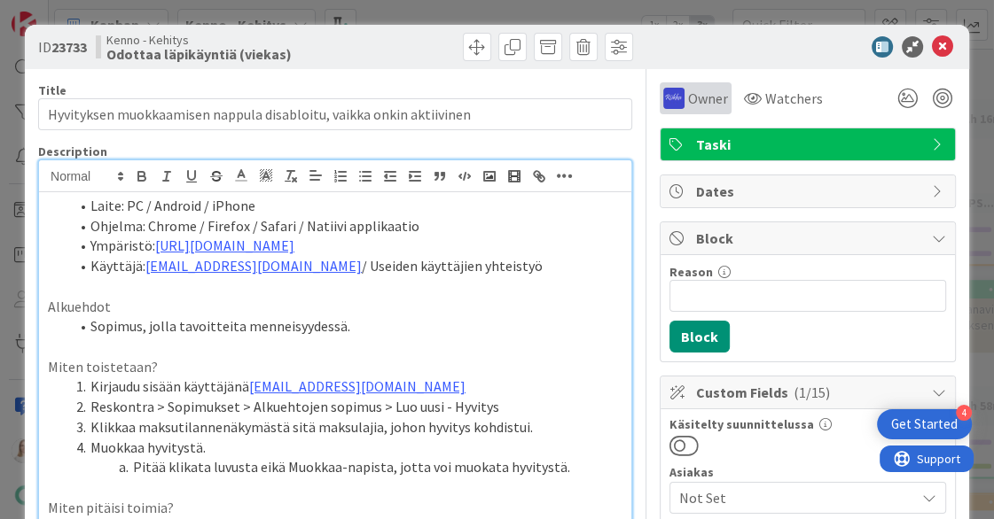
click at [705, 96] on span "Owner" at bounding box center [708, 98] width 40 height 21
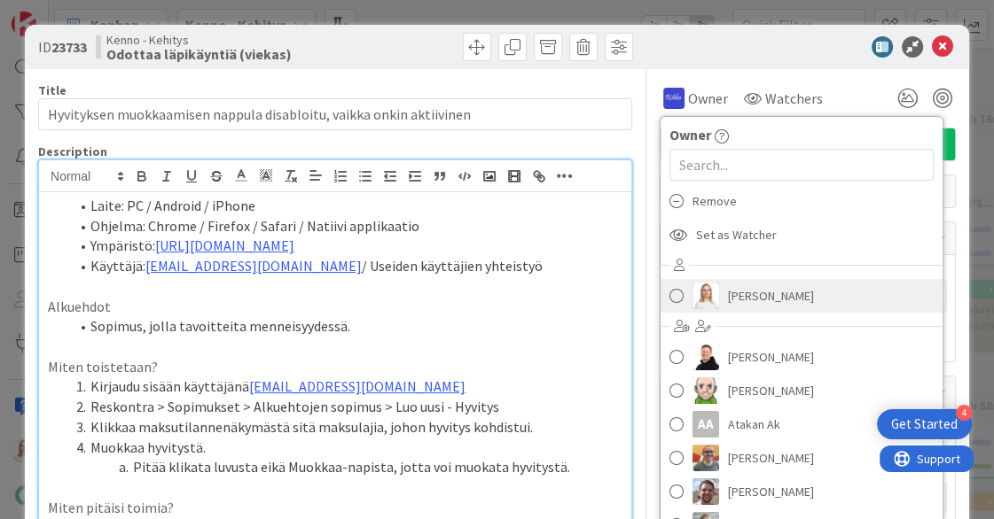
click at [748, 295] on span "Saara Lehtinen" at bounding box center [771, 296] width 86 height 27
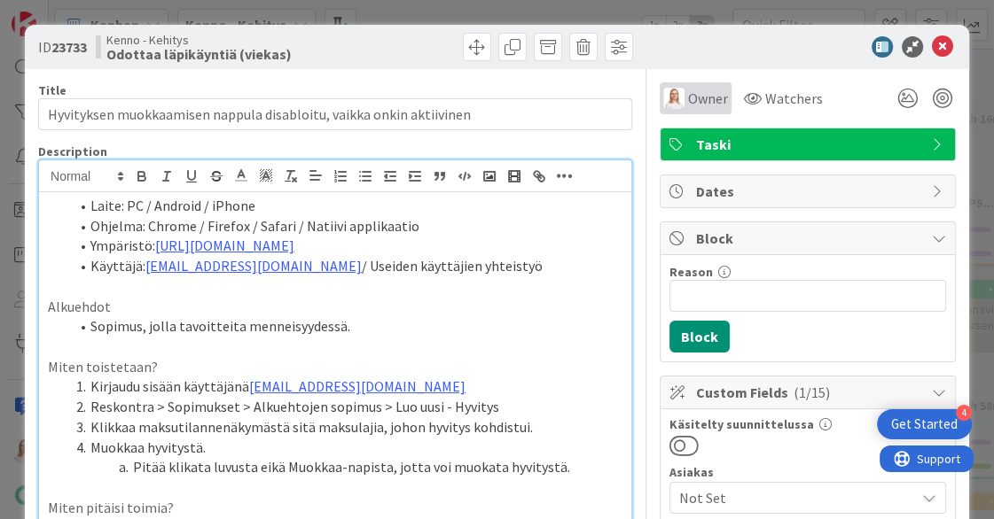
click at [698, 91] on span "Owner" at bounding box center [708, 98] width 40 height 21
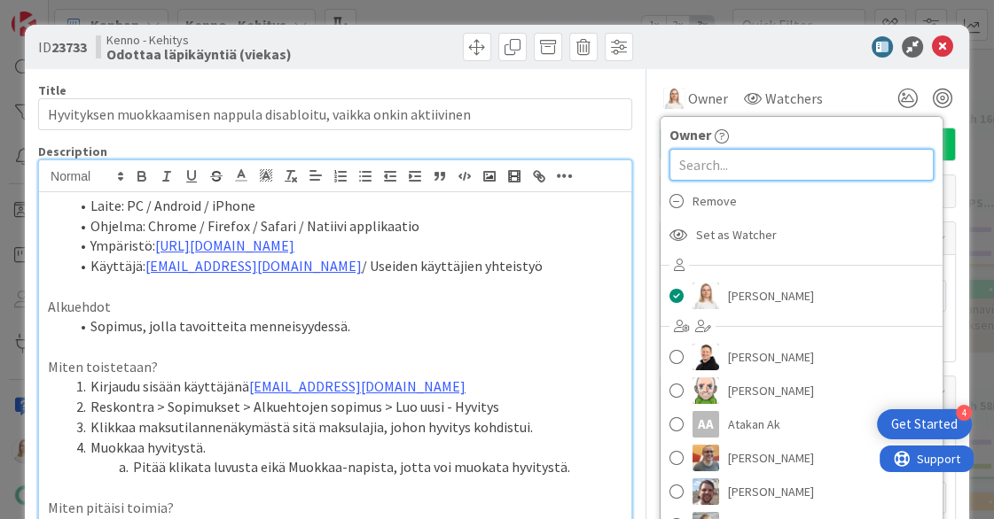
click at [695, 164] on input "text" at bounding box center [801, 165] width 264 height 32
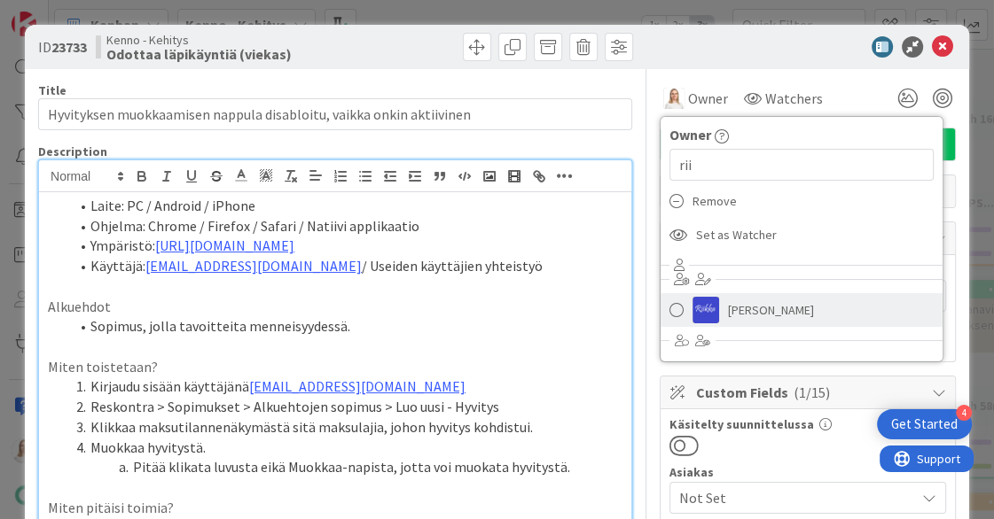
click at [737, 305] on span "Riikka Salo" at bounding box center [771, 310] width 86 height 27
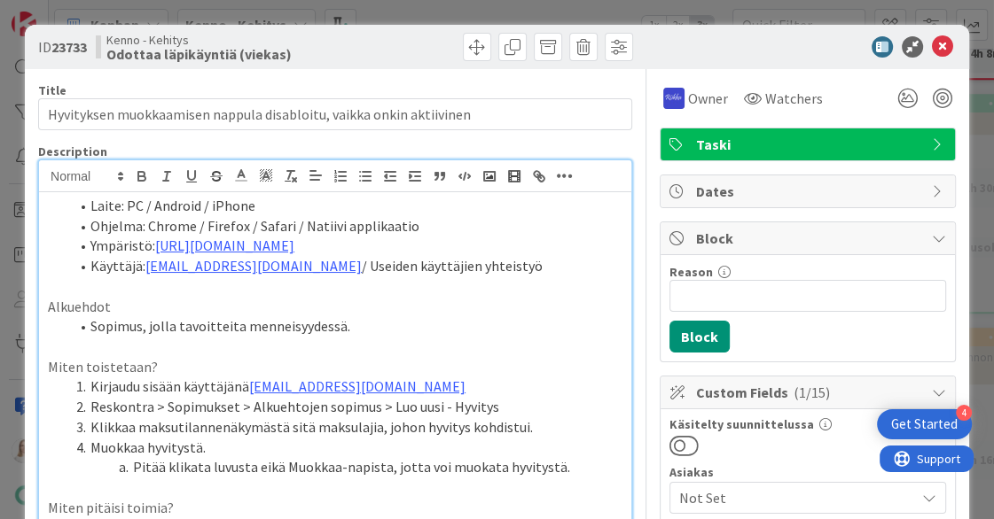
click at [703, 92] on span "Owner" at bounding box center [708, 98] width 40 height 21
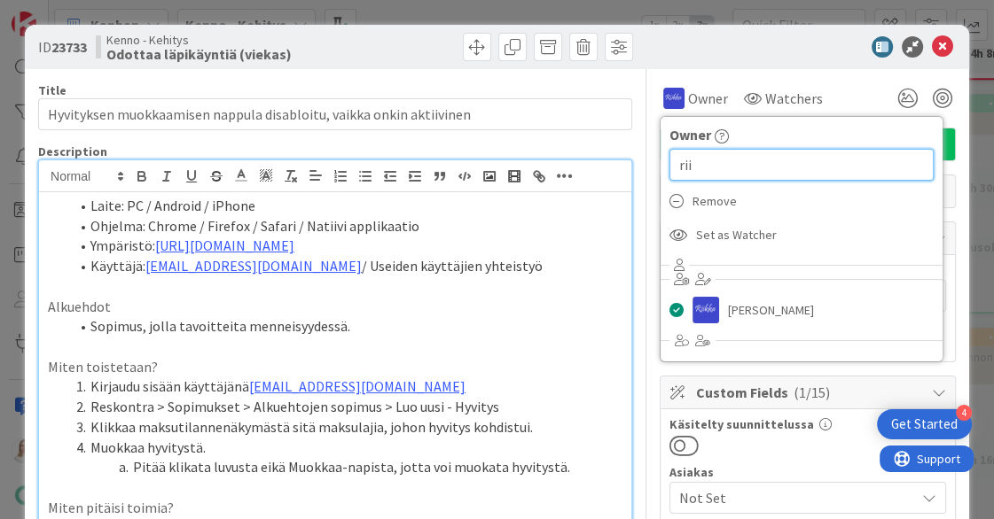
click at [698, 166] on input "rii" at bounding box center [801, 165] width 264 height 32
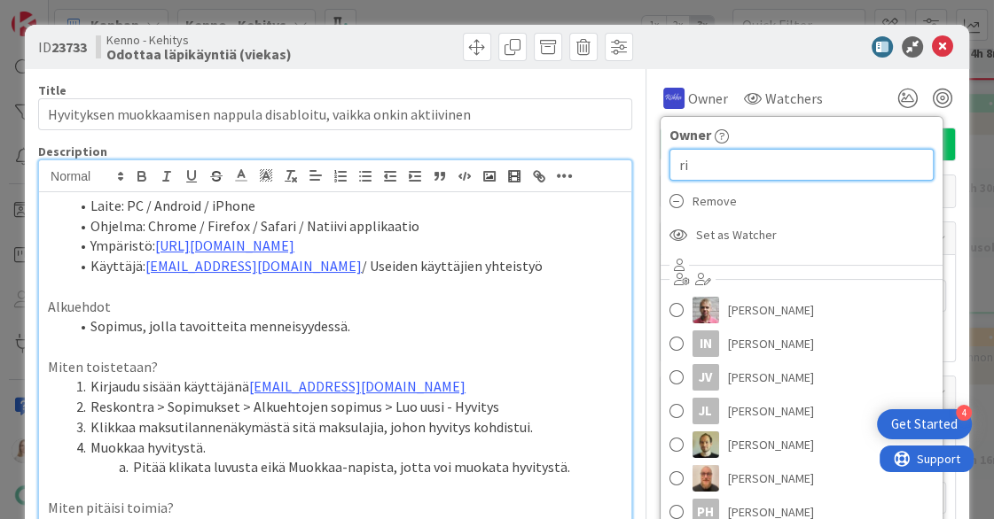
type input "r"
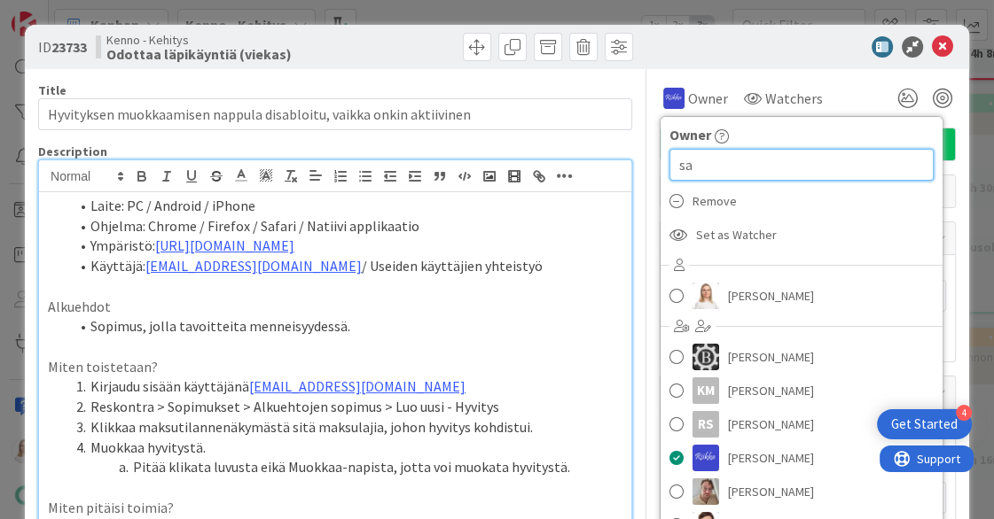
type input "saa"
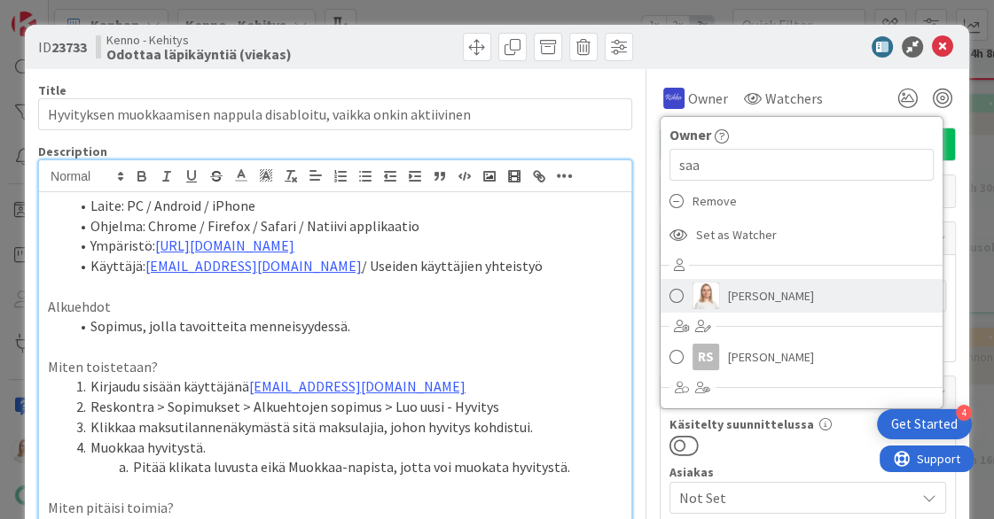
click at [684, 300] on link "Saara Lehtinen" at bounding box center [801, 296] width 282 height 34
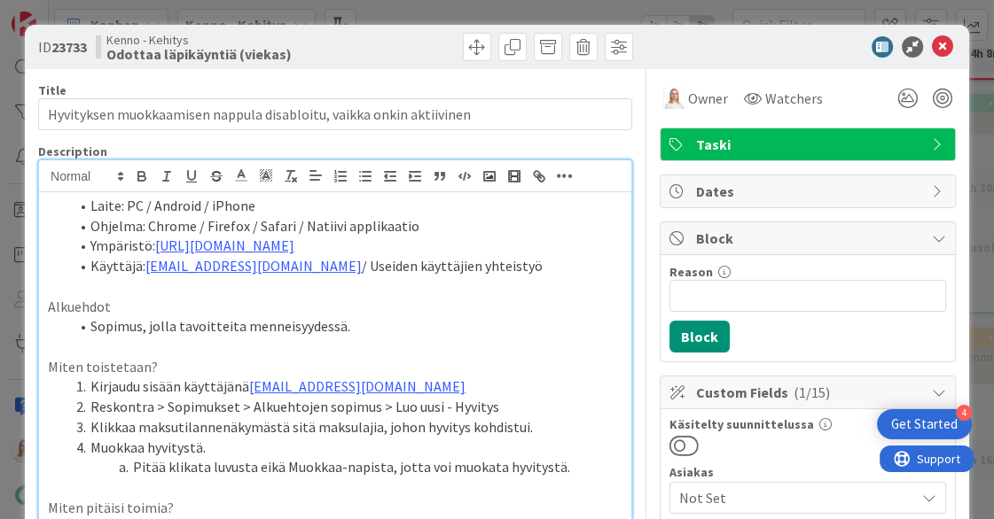
click at [88, 202] on li "Laite: PC / Android / iPhone" at bounding box center [345, 206] width 553 height 20
click at [481, 260] on li "Käyttäjä: kenno.admin@pandia.fi / Useiden käyttäjien yhteistyö" at bounding box center [345, 266] width 553 height 20
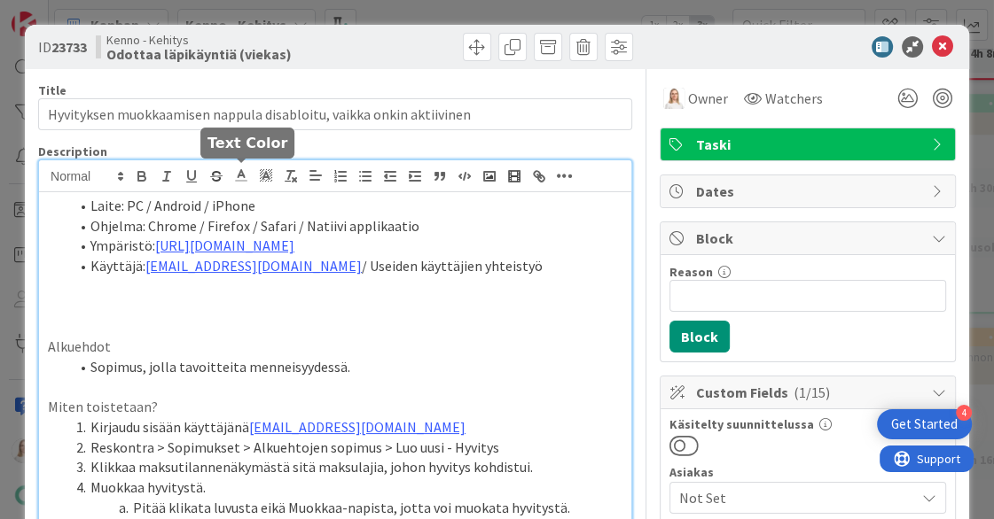
click at [243, 177] on icon at bounding box center [241, 176] width 16 height 16
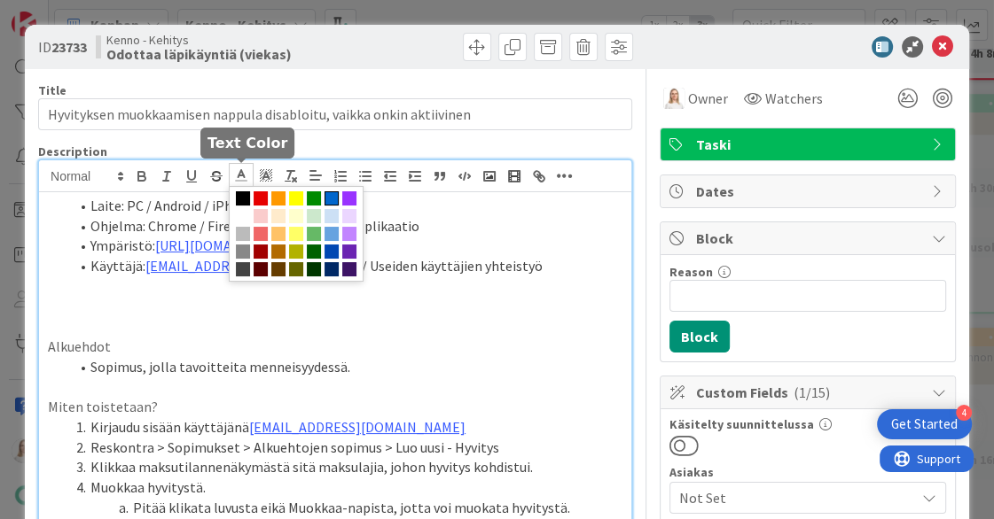
click at [326, 192] on span at bounding box center [331, 198] width 14 height 14
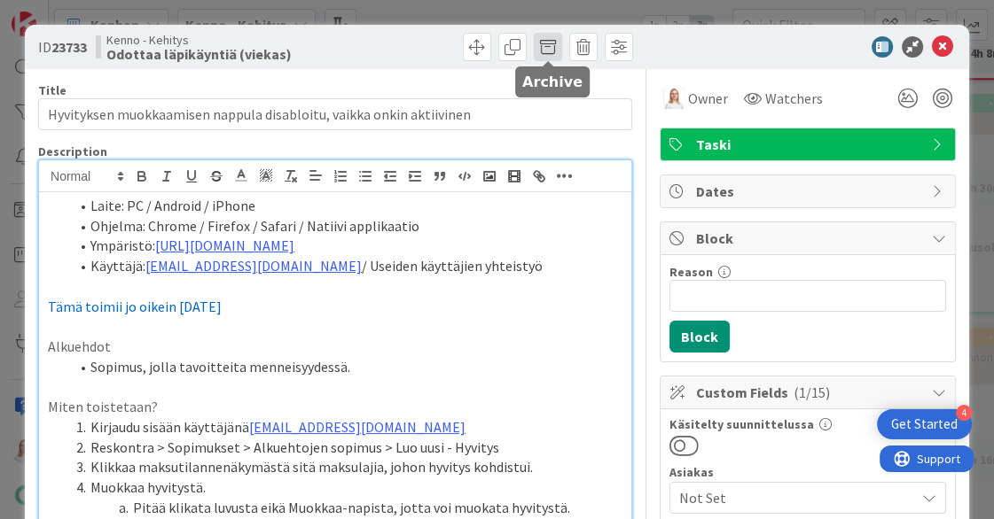
click at [550, 45] on span at bounding box center [548, 47] width 28 height 28
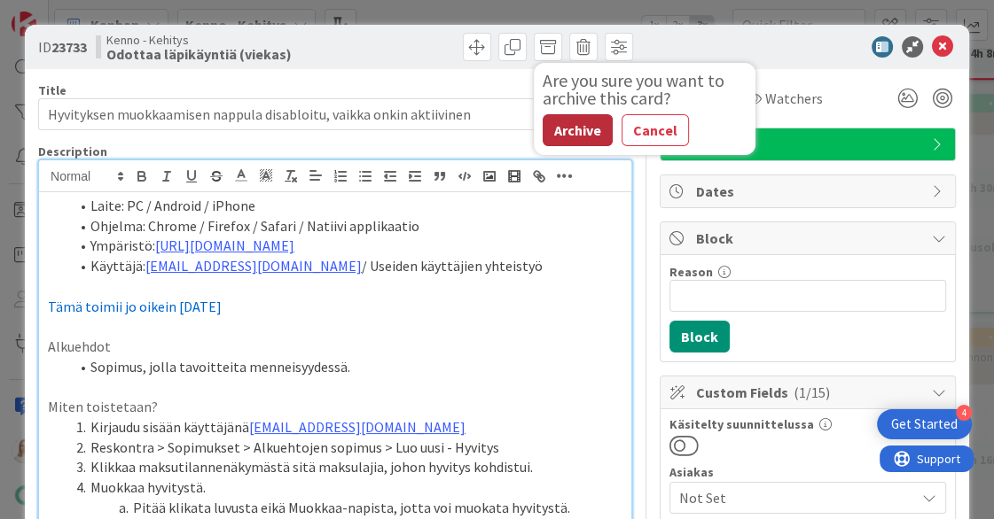
click at [576, 125] on button "Archive" at bounding box center [577, 130] width 70 height 32
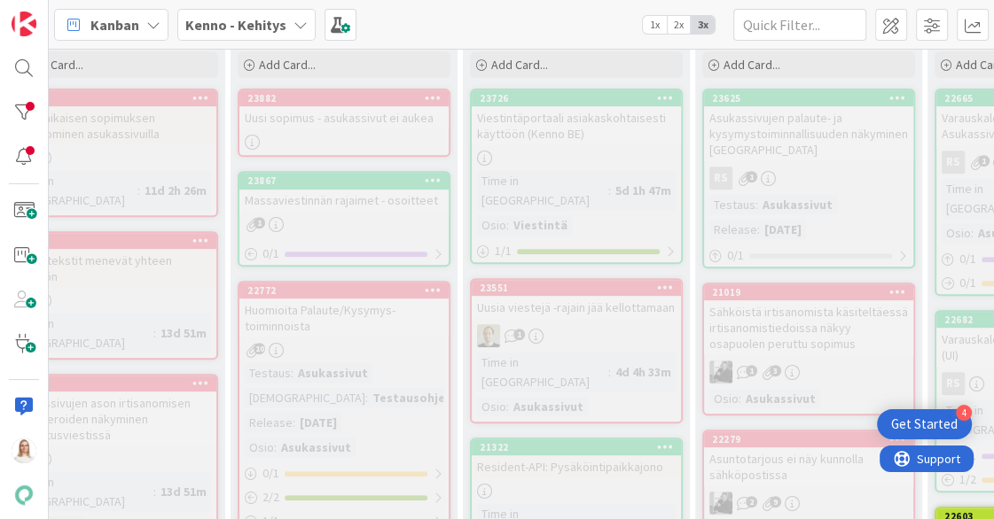
scroll to position [557, 113]
click at [339, 96] on div "23882" at bounding box center [347, 98] width 201 height 12
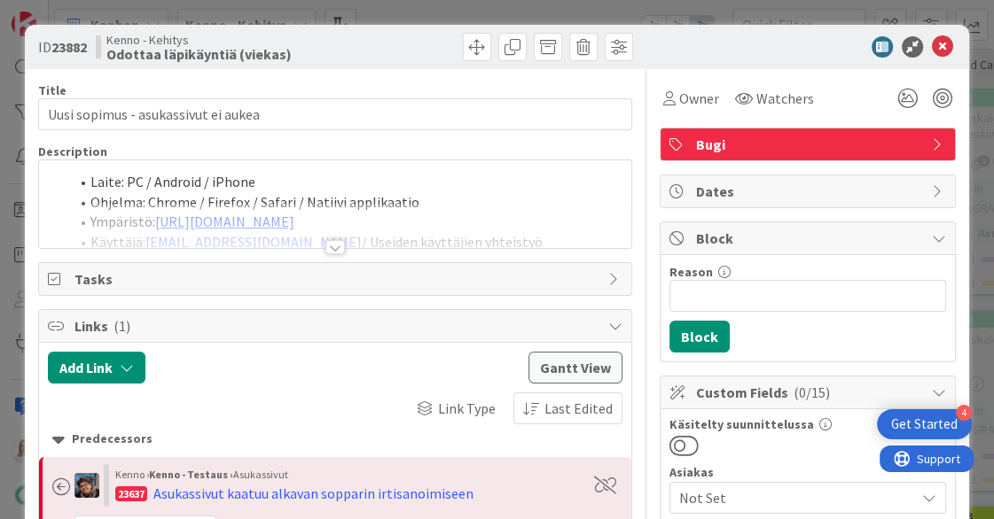
click at [331, 240] on div at bounding box center [334, 247] width 19 height 14
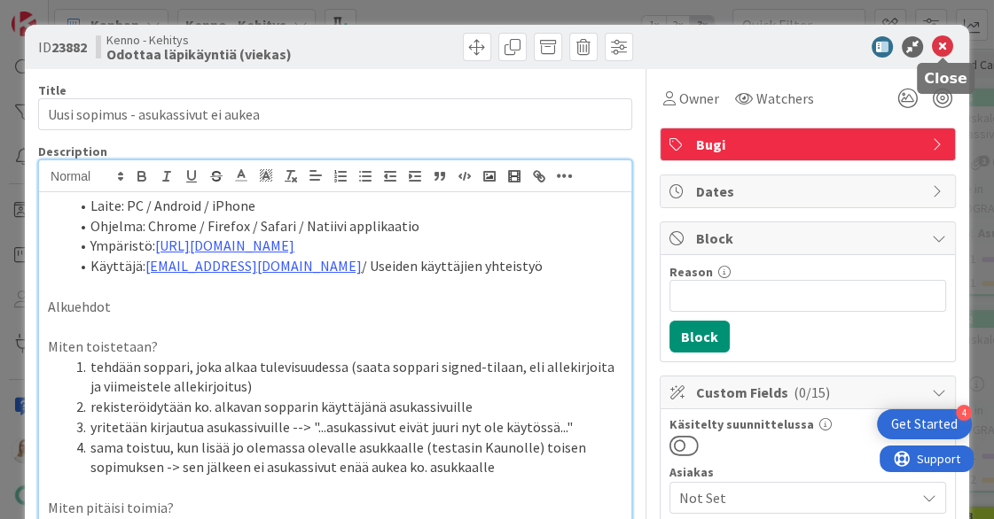
click at [947, 42] on icon at bounding box center [942, 46] width 21 height 21
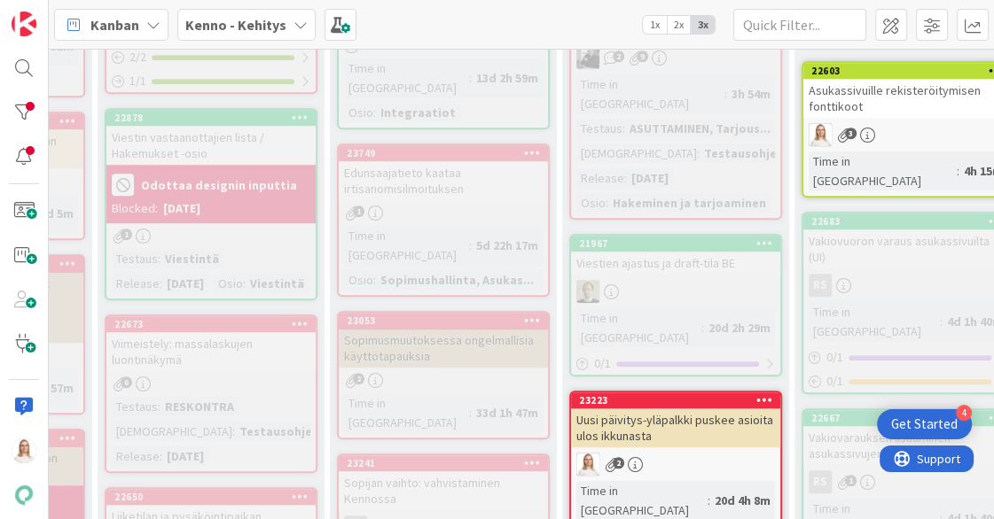
scroll to position [1007, 246]
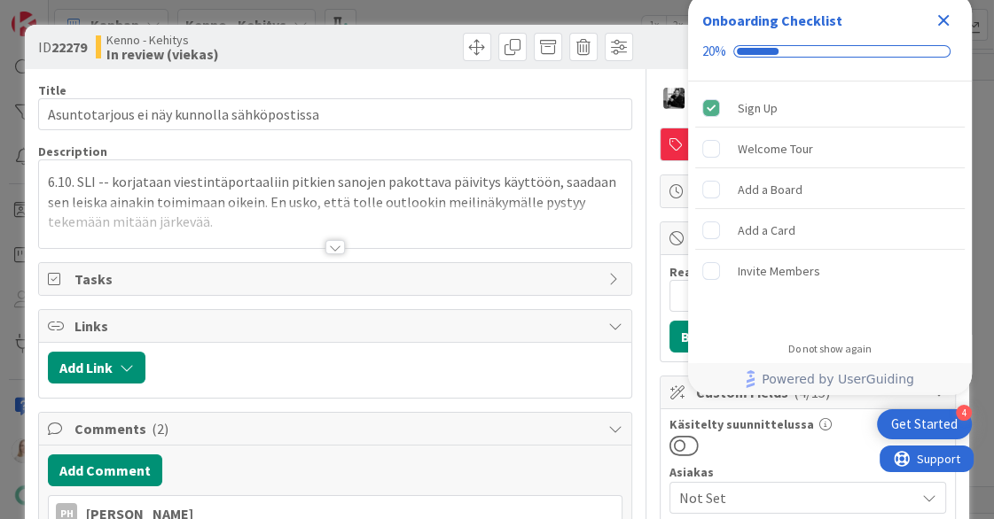
click at [940, 19] on icon "Close Checklist" at bounding box center [944, 21] width 12 height 12
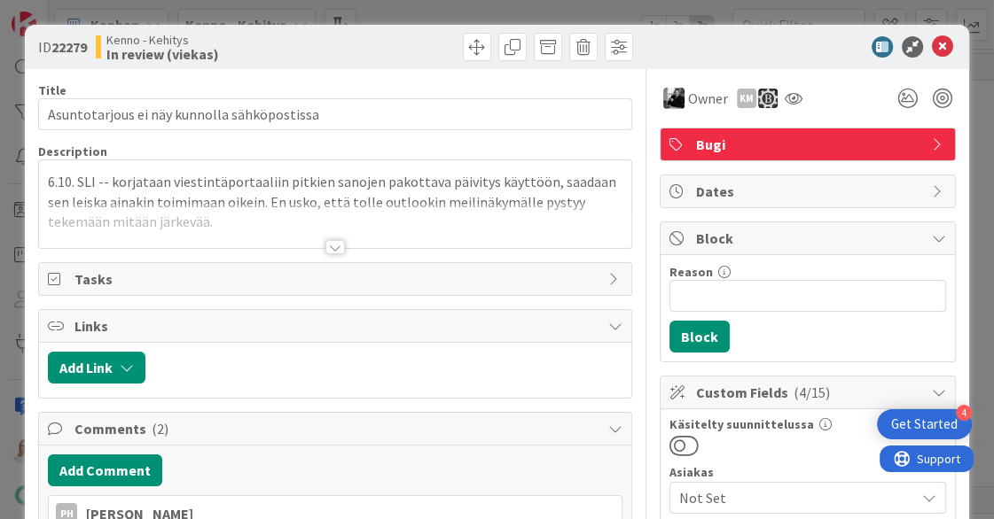
click at [332, 245] on div at bounding box center [334, 247] width 19 height 14
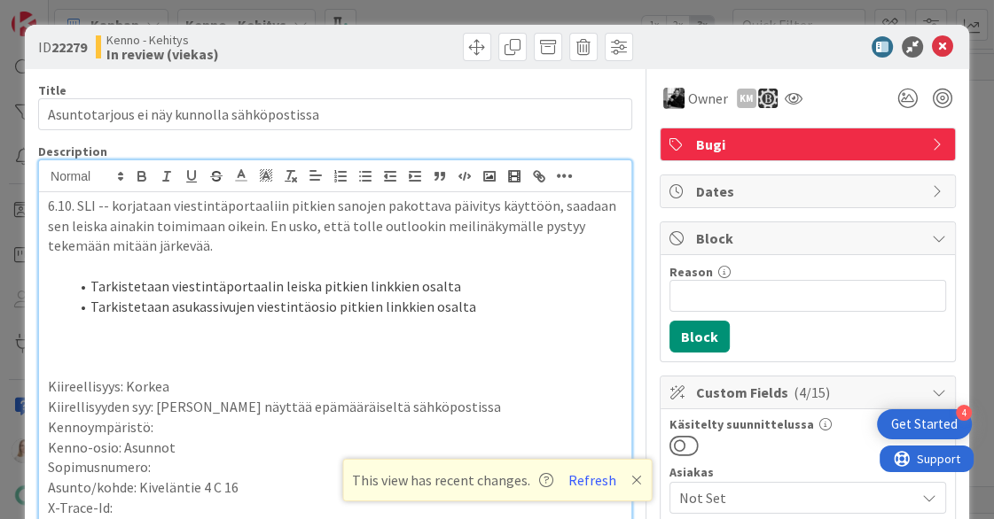
click at [631, 480] on icon at bounding box center [636, 480] width 11 height 14
